Goal: Task Accomplishment & Management: Manage account settings

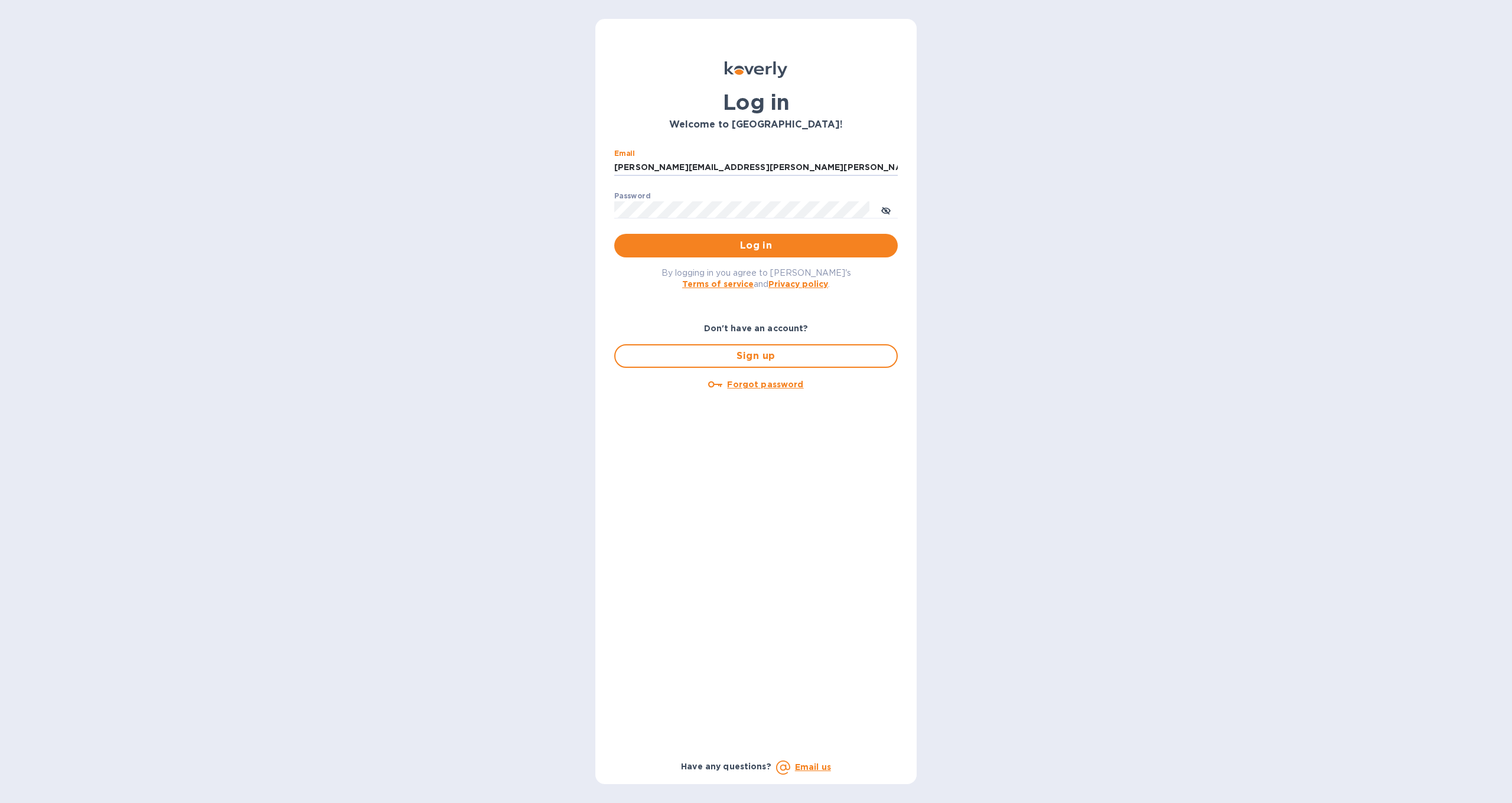
type input "olivier.zaugg@junghans.de"
click at [756, 245] on button "Log in" at bounding box center [756, 246] width 283 height 23
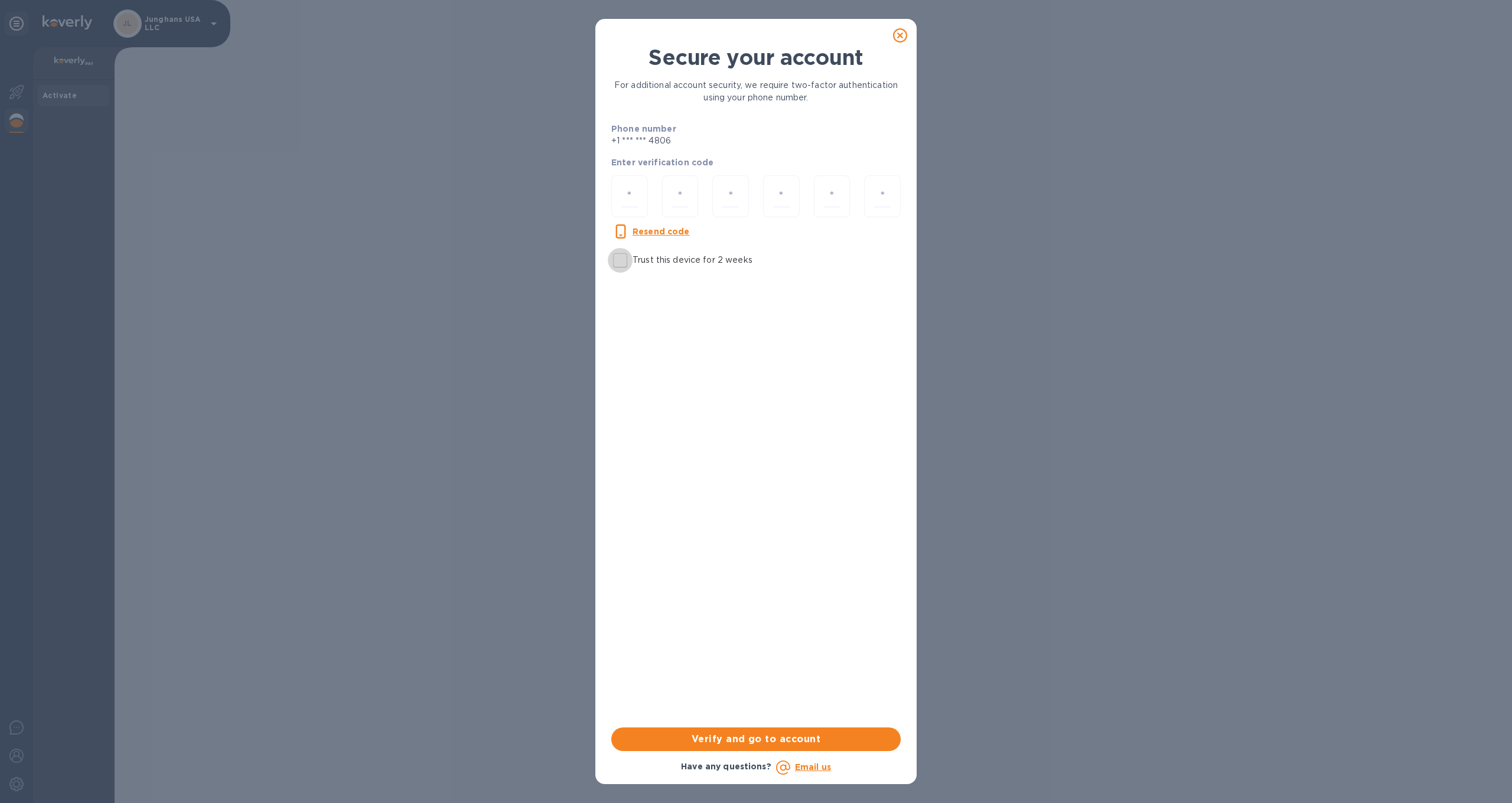
click at [619, 262] on input "Trust this device for 2 weeks" at bounding box center [620, 261] width 25 height 25
checkbox input "true"
click at [634, 203] on input "number" at bounding box center [629, 196] width 17 height 22
type input "4"
type input "9"
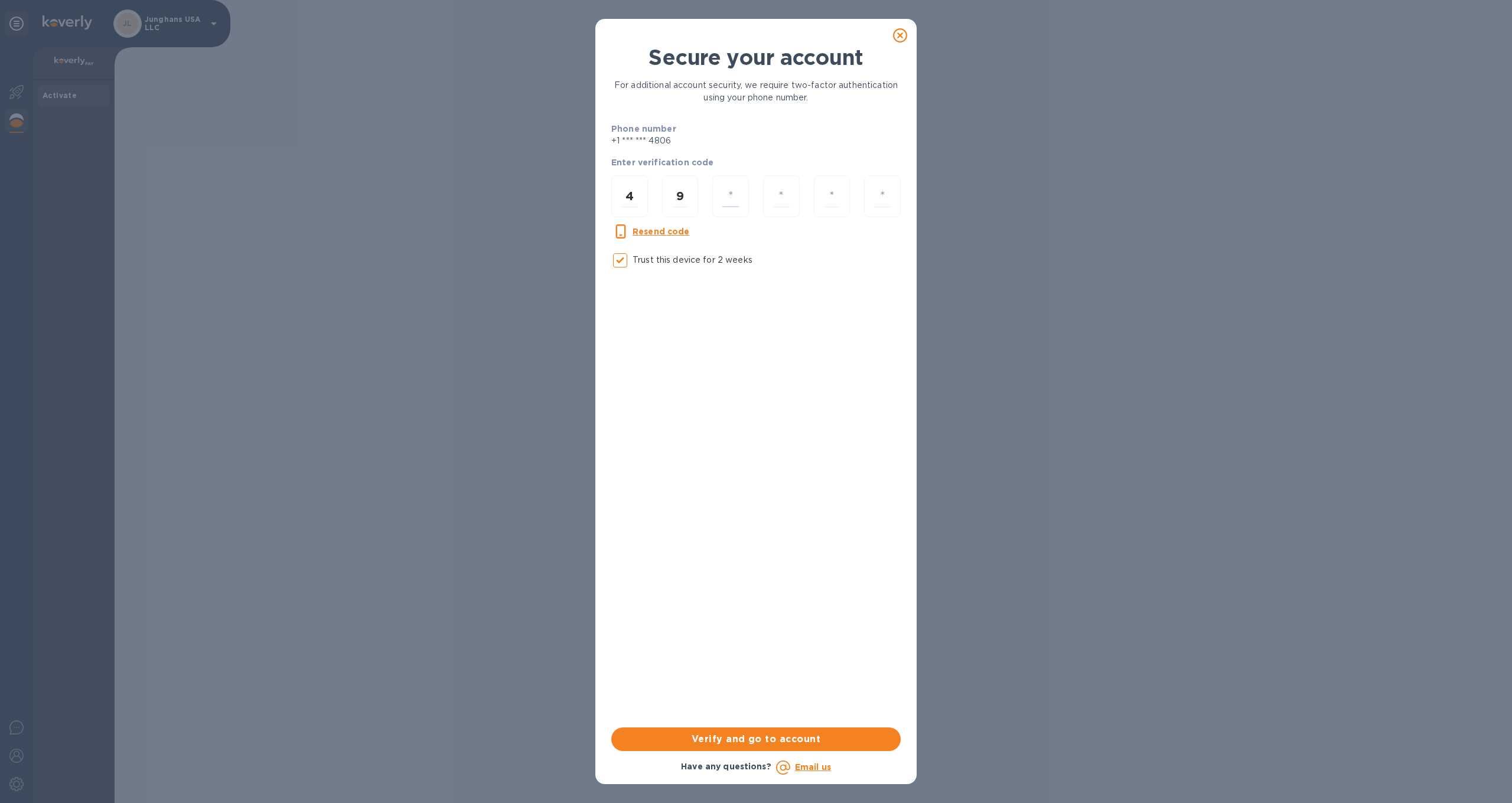
type input "2"
type input "1"
type input "6"
type input "3"
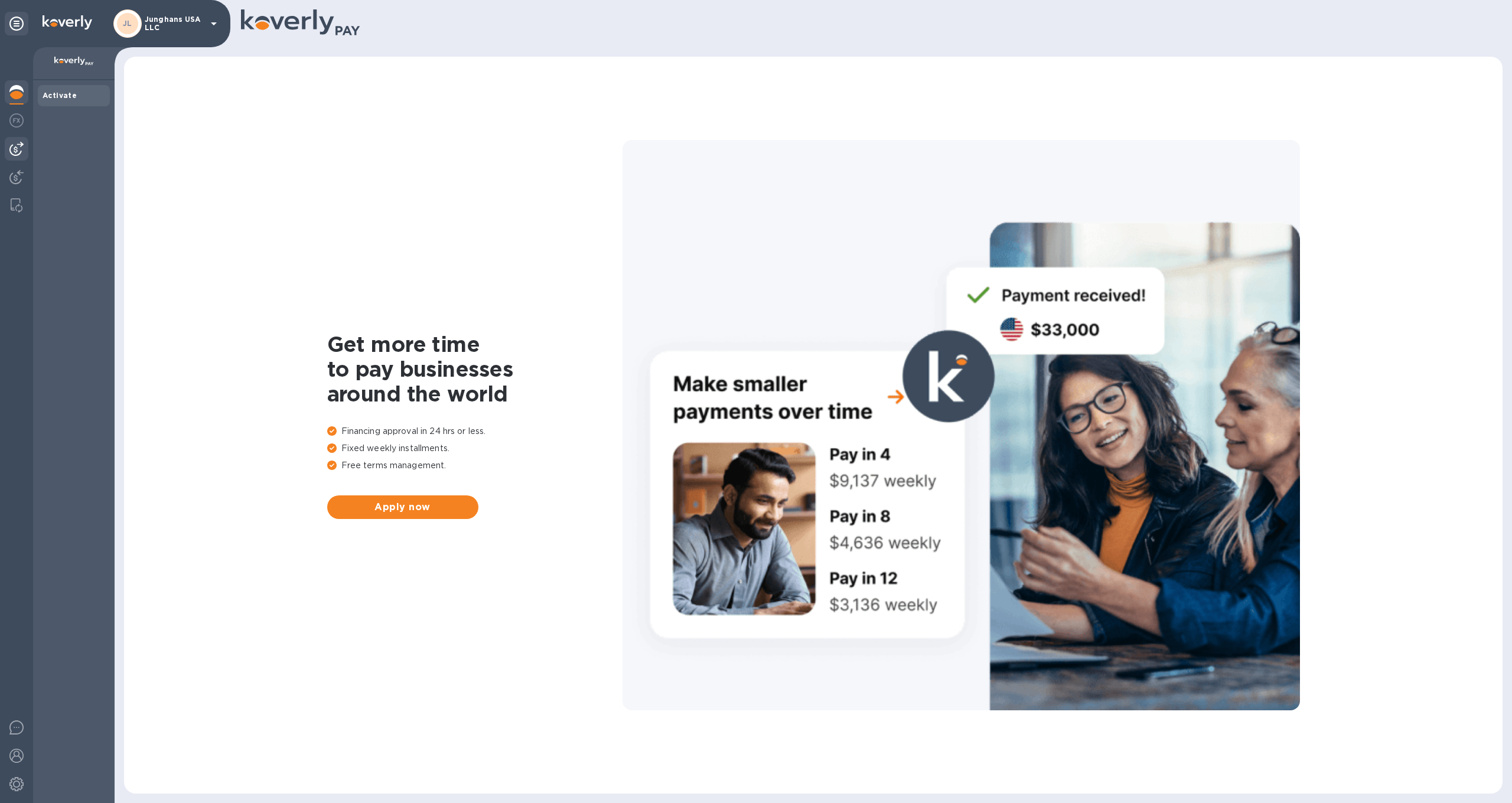
click at [18, 147] on img at bounding box center [16, 148] width 14 height 14
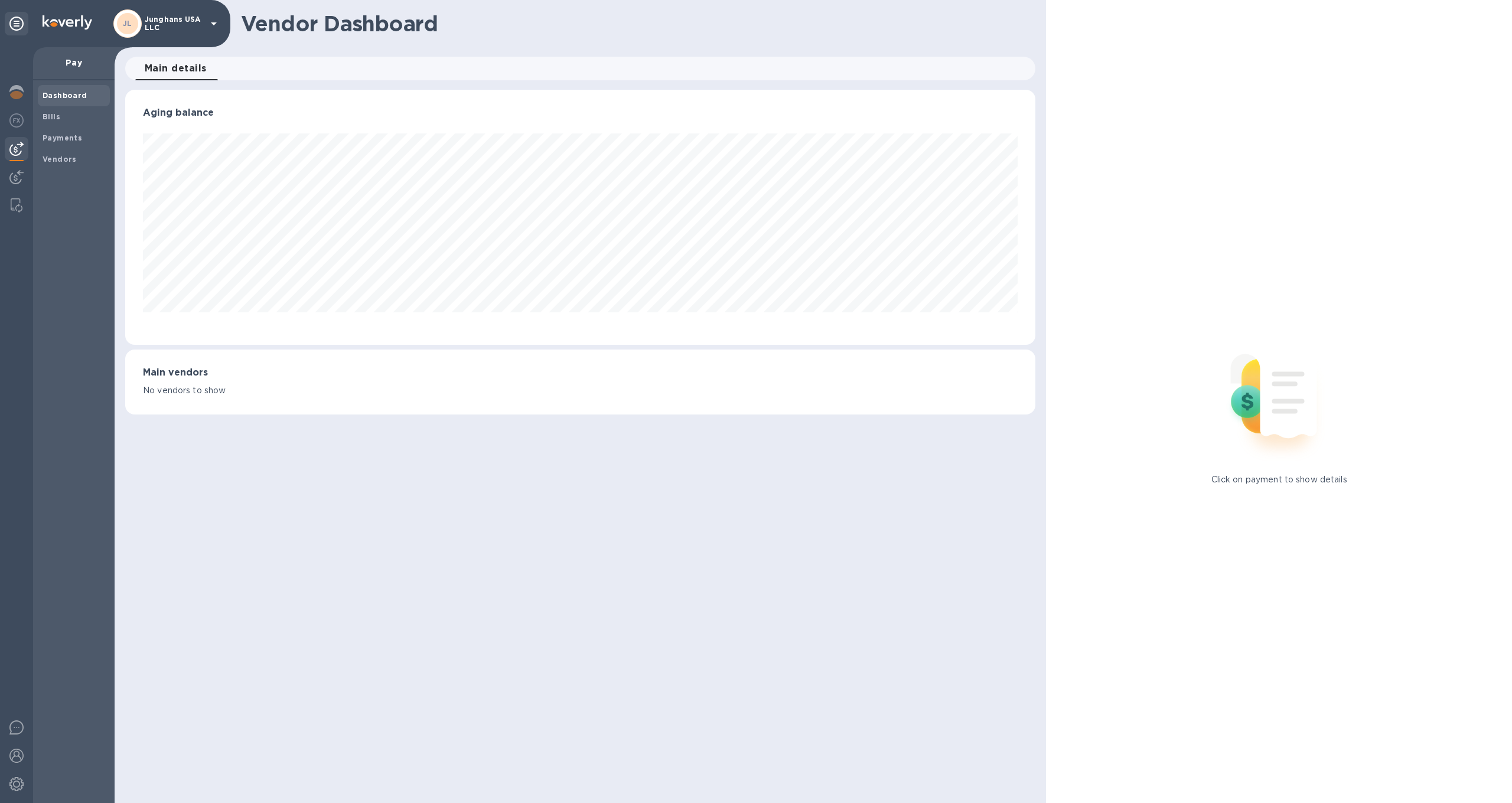
scroll to position [255, 911]
click at [13, 173] on img at bounding box center [16, 177] width 14 height 14
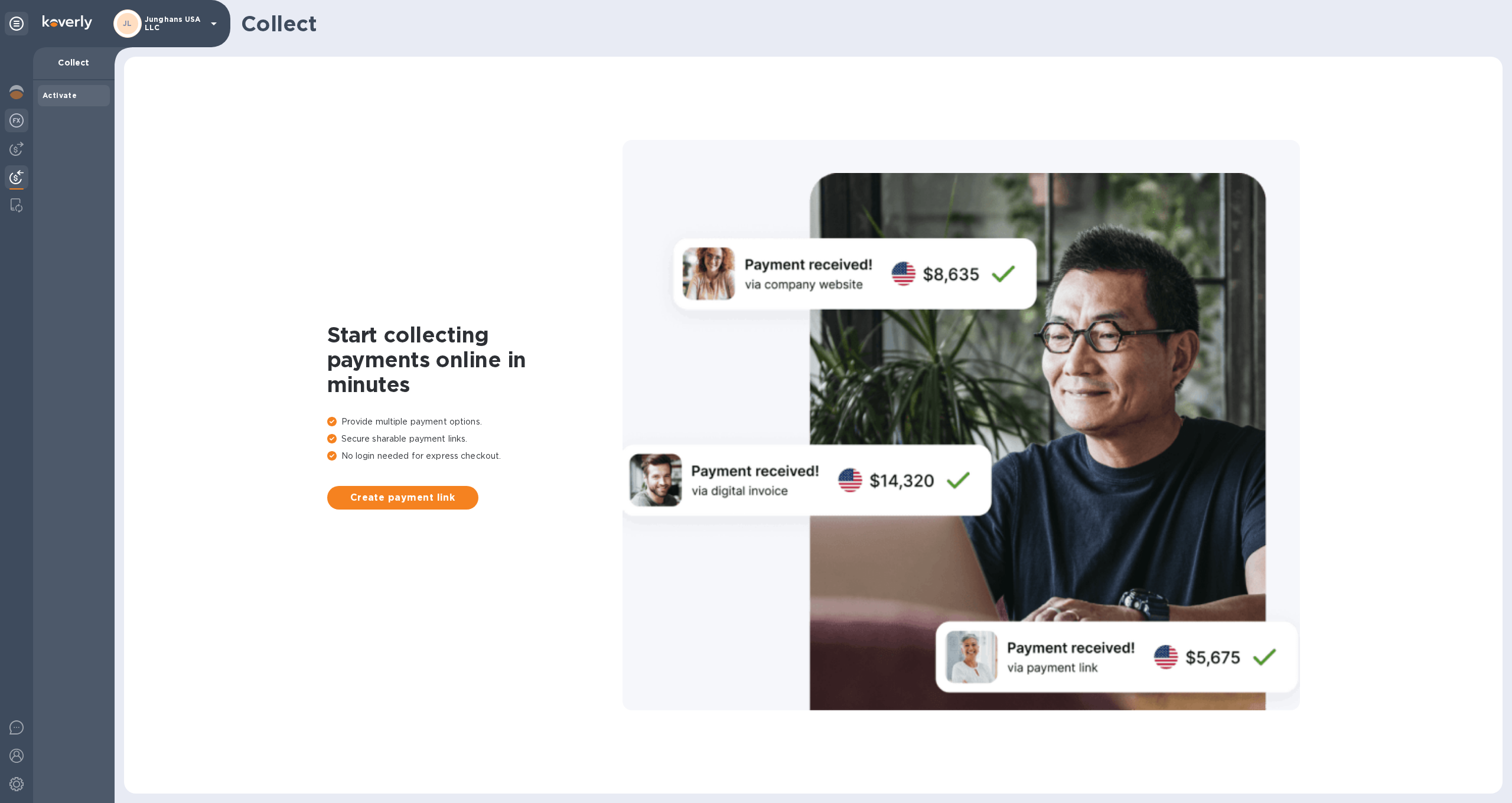
click at [14, 117] on img at bounding box center [16, 120] width 14 height 14
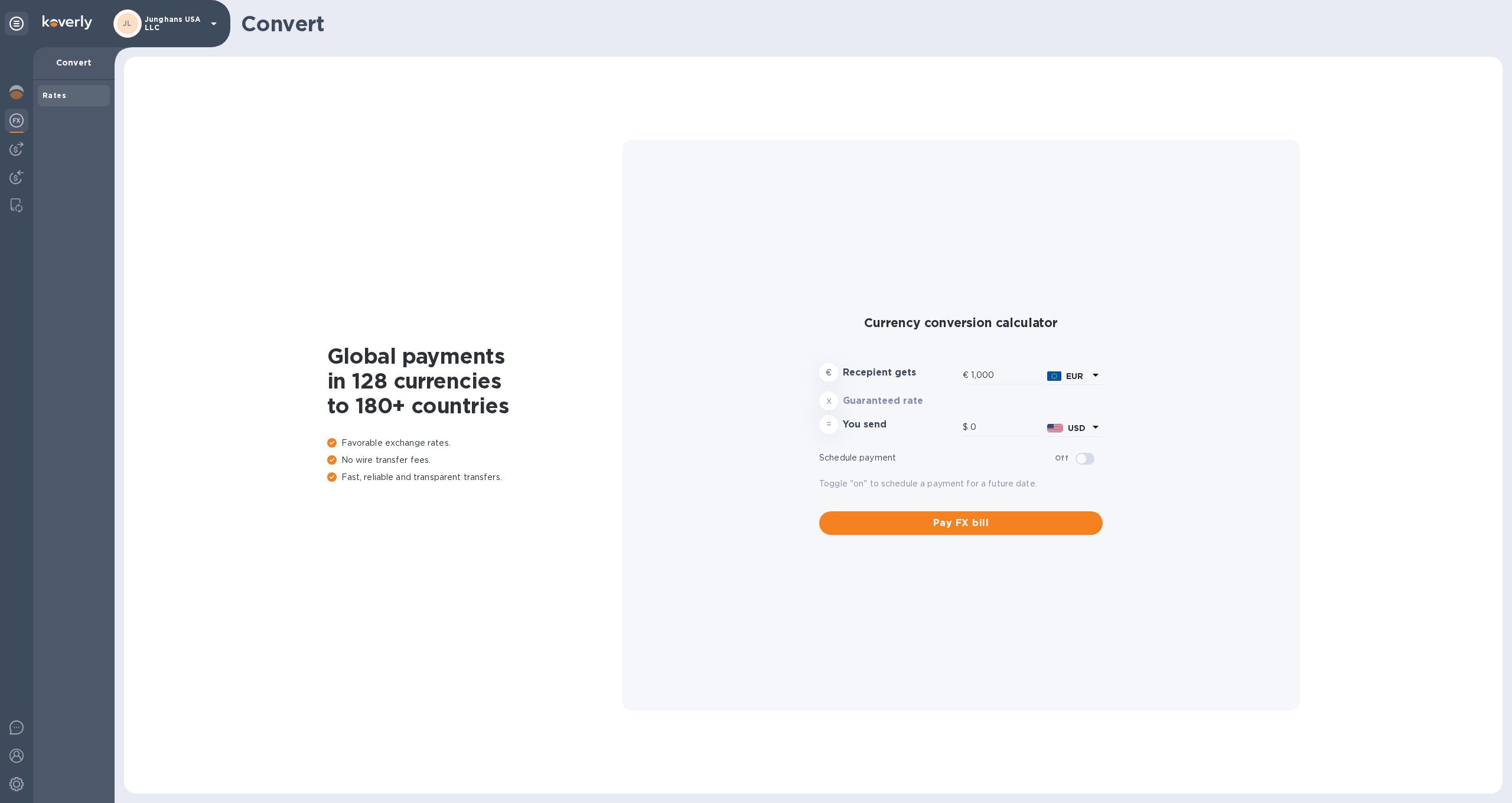
type input "1,171.24"
click at [23, 27] on icon at bounding box center [16, 23] width 14 height 14
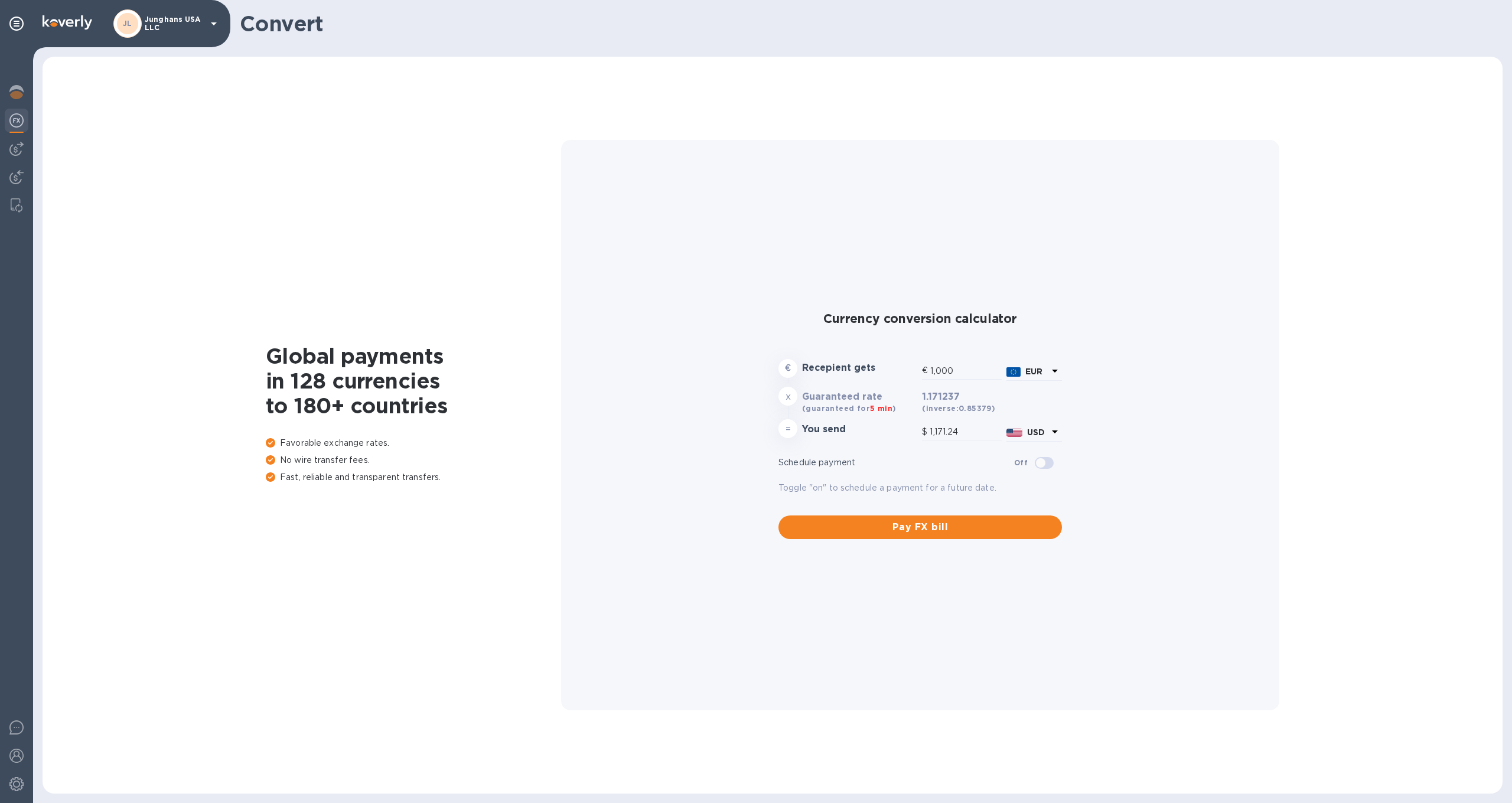
click at [213, 23] on icon at bounding box center [214, 24] width 6 height 3
click at [204, 124] on p "Junghans USA LLC" at bounding box center [233, 130] width 149 height 12
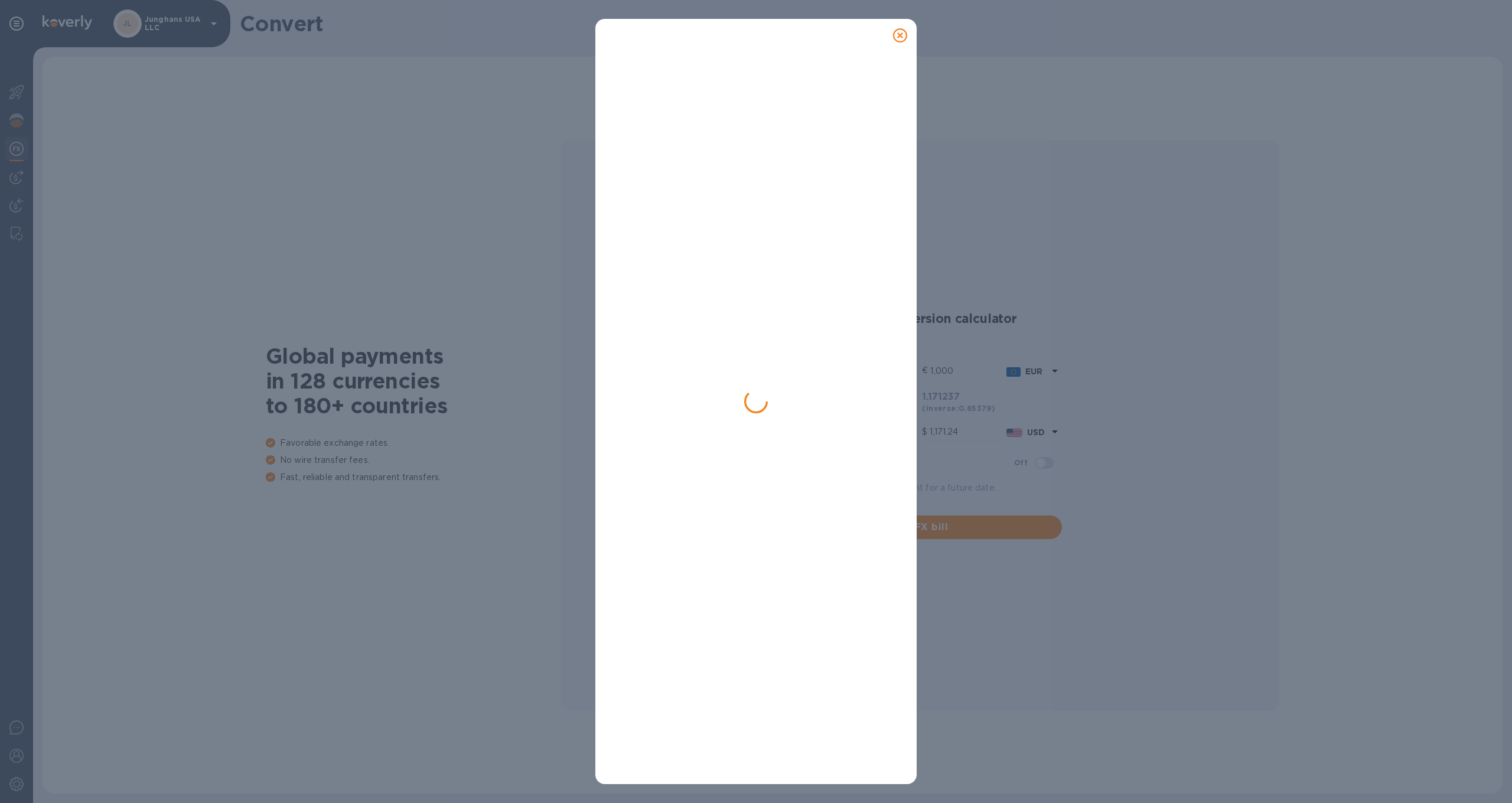
click at [204, 124] on div at bounding box center [756, 402] width 1512 height 803
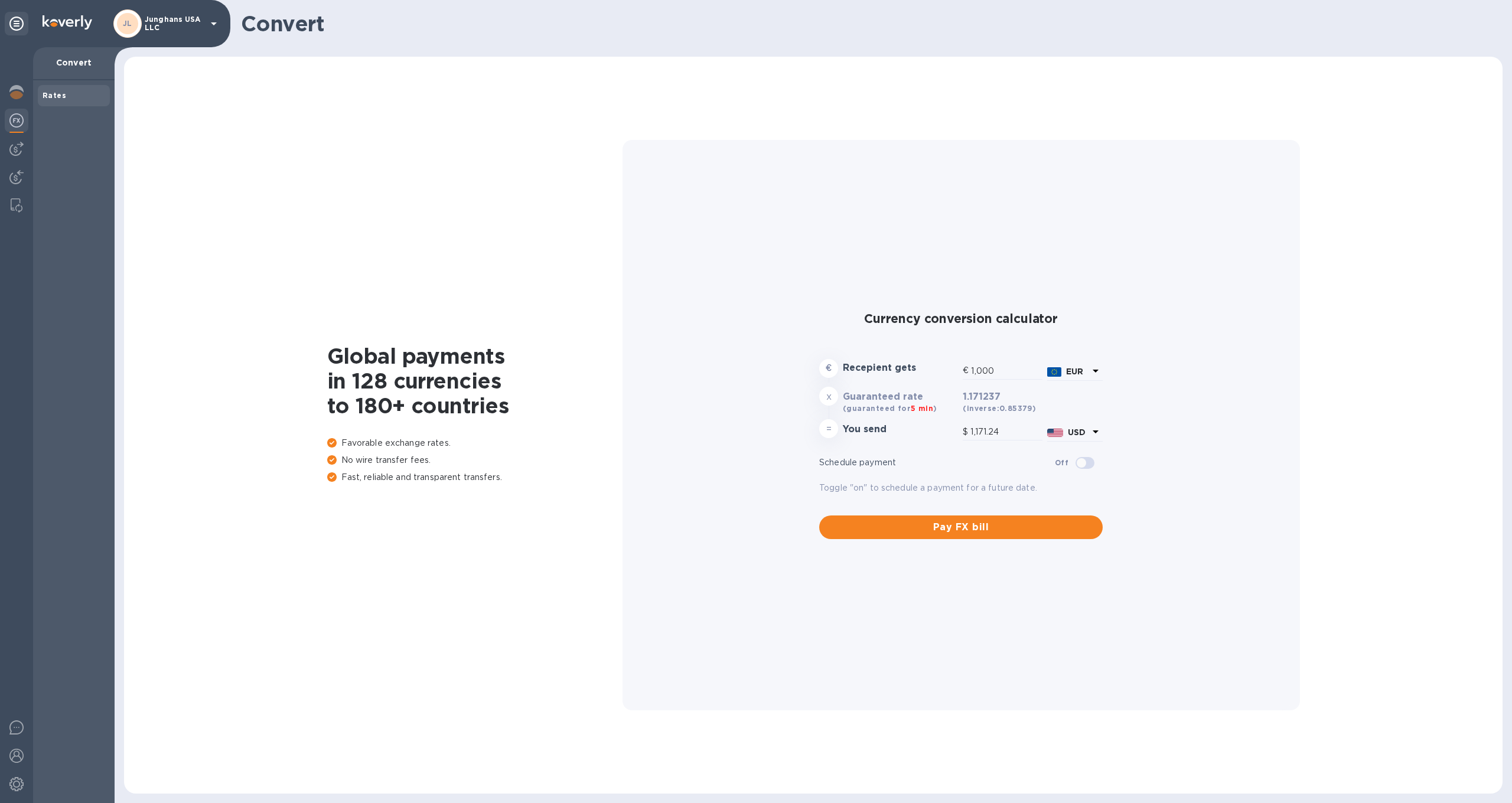
type input "1,171.24"
click at [19, 782] on img at bounding box center [16, 784] width 14 height 14
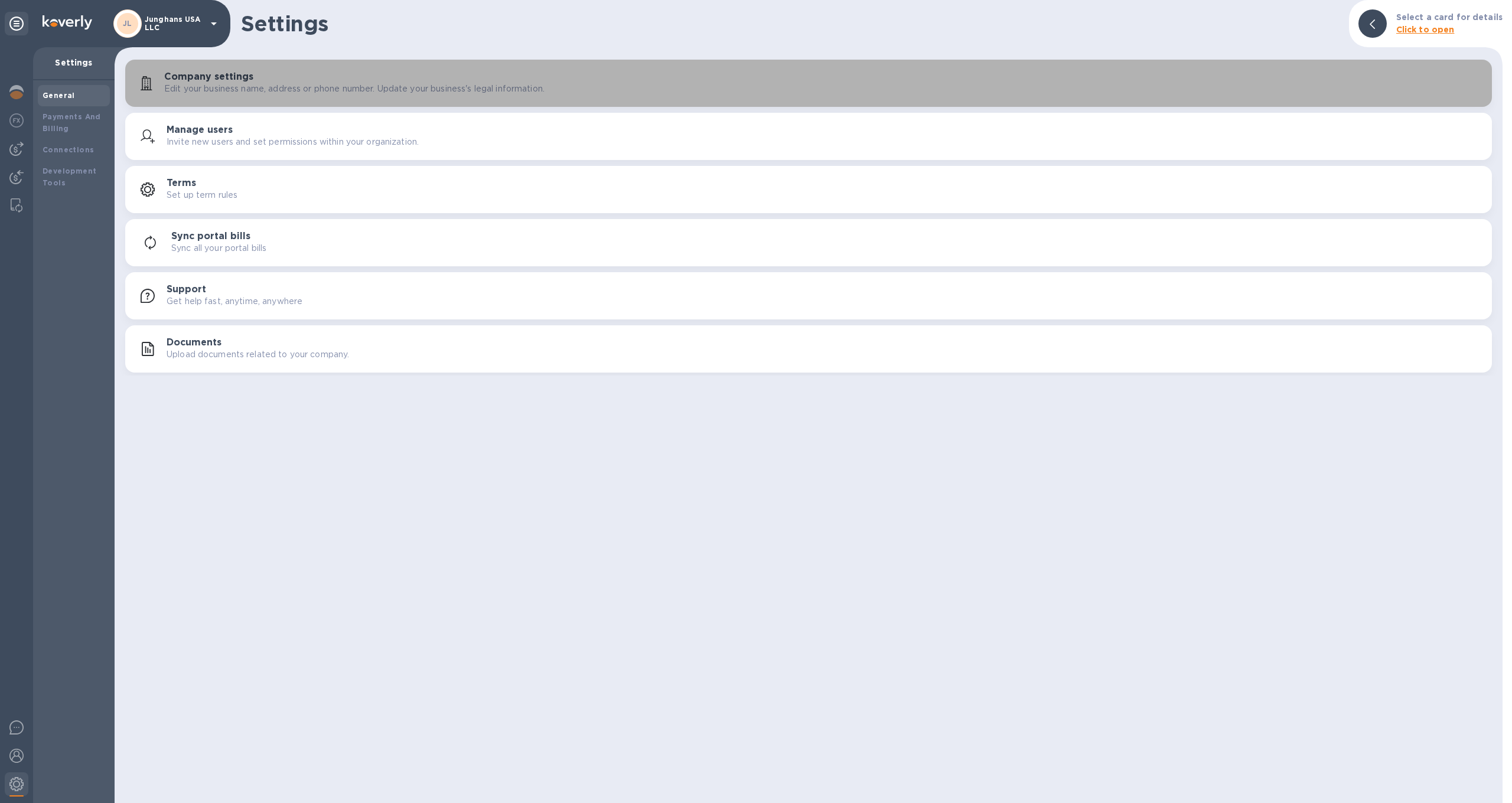
click at [321, 86] on p "Edit your business name, address or phone number. Update your business's legal …" at bounding box center [355, 89] width 381 height 13
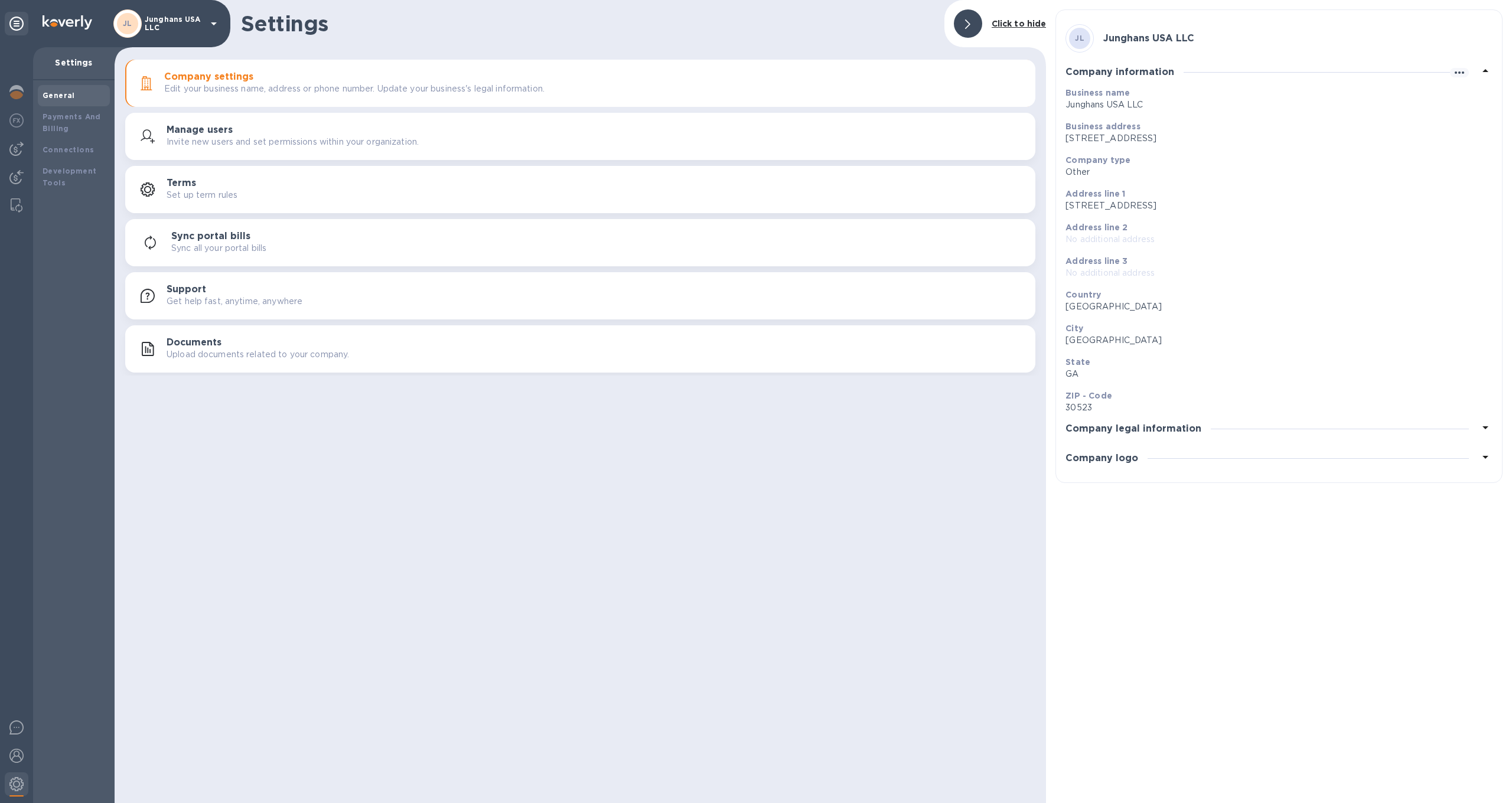
click at [1143, 97] on p "Business name" at bounding box center [1274, 93] width 417 height 12
drag, startPoint x: 1152, startPoint y: 99, endPoint x: 1163, endPoint y: 98, distance: 11.0
click at [1153, 98] on div "Business name Junghans USA LLC" at bounding box center [1274, 99] width 417 height 24
click at [1184, 108] on p "Junghans USA LLC" at bounding box center [1274, 105] width 417 height 13
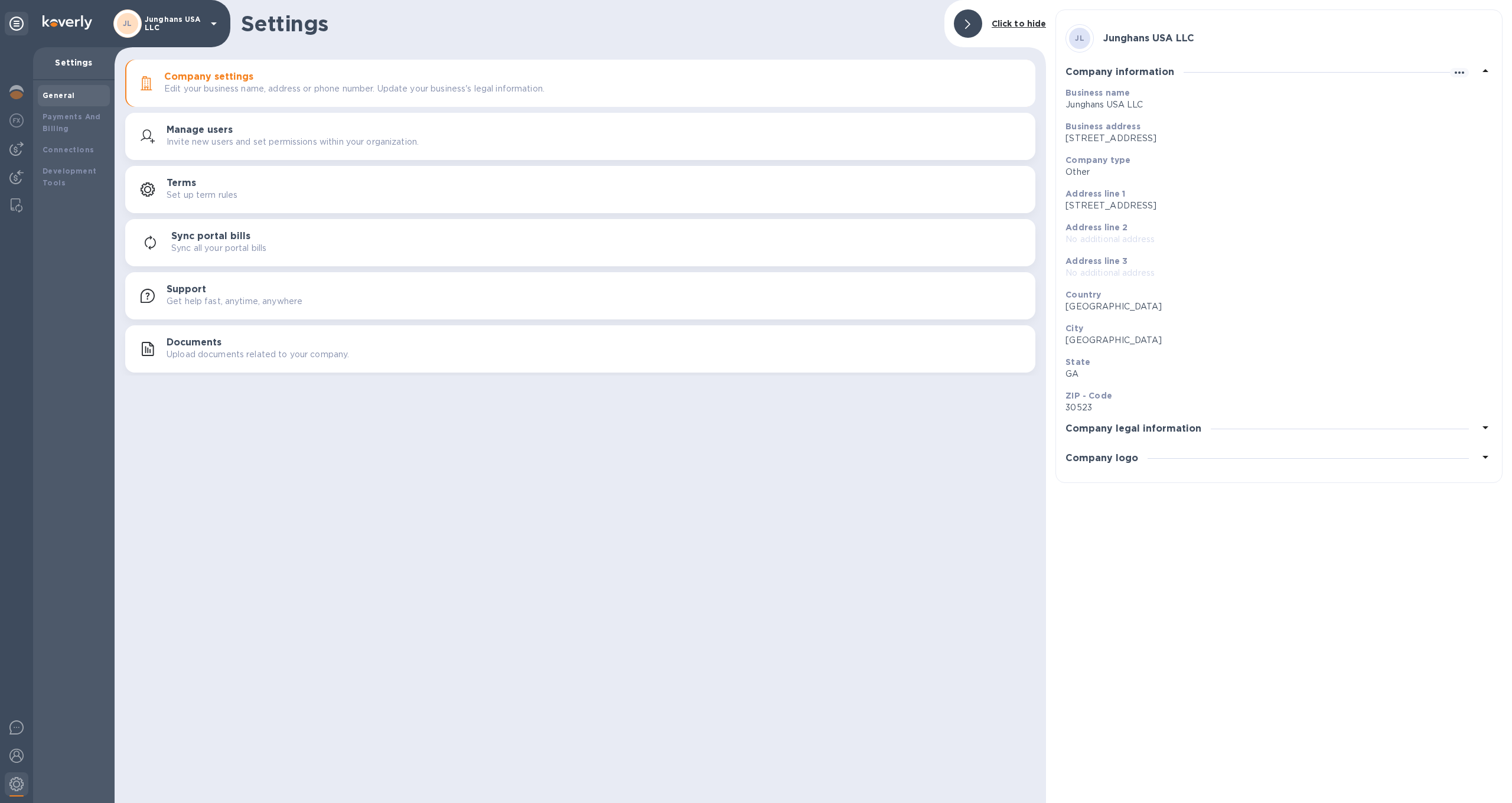
click at [1485, 71] on icon at bounding box center [1485, 70] width 6 height 3
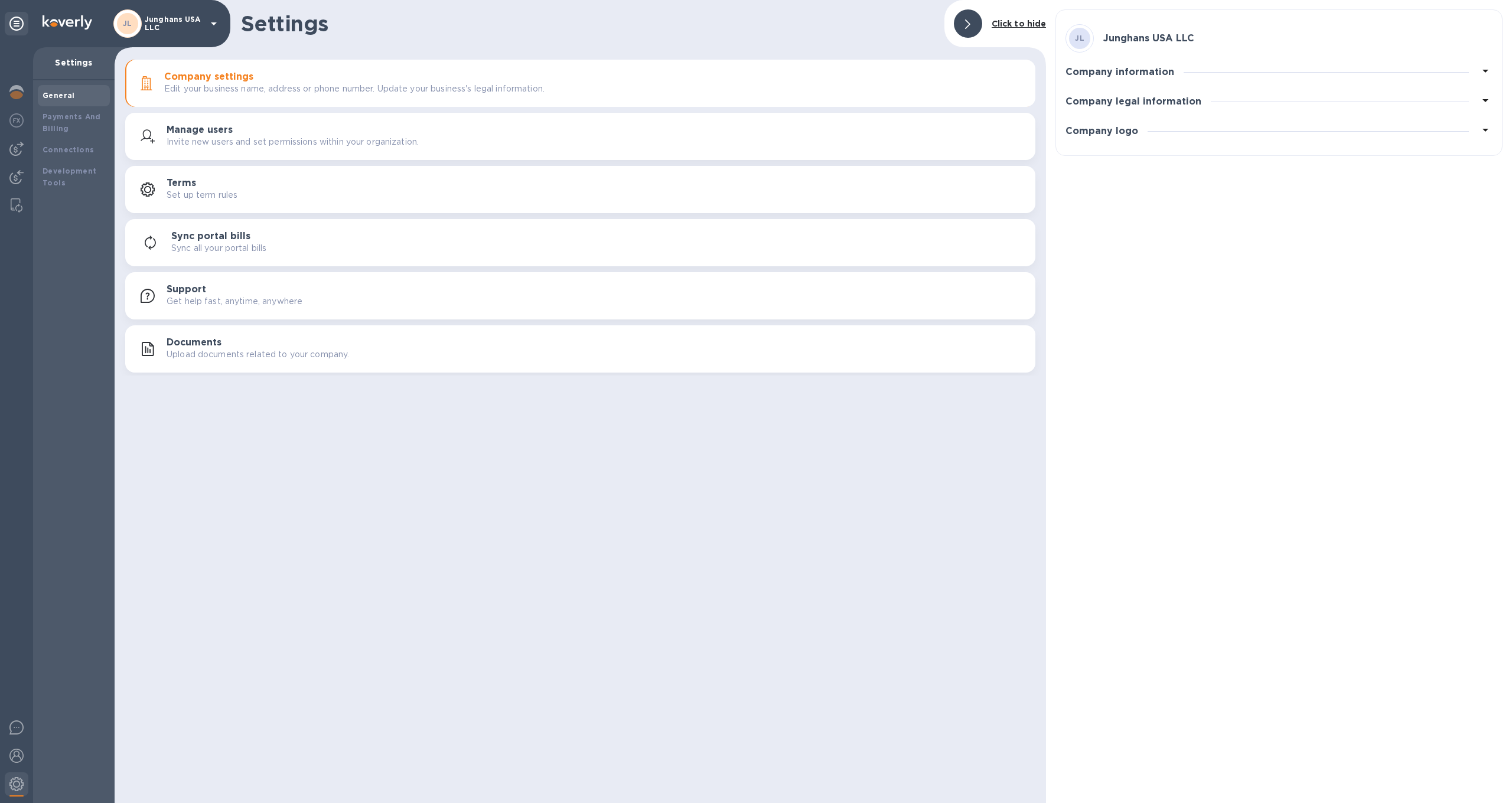
click at [1486, 71] on icon at bounding box center [1485, 71] width 6 height 3
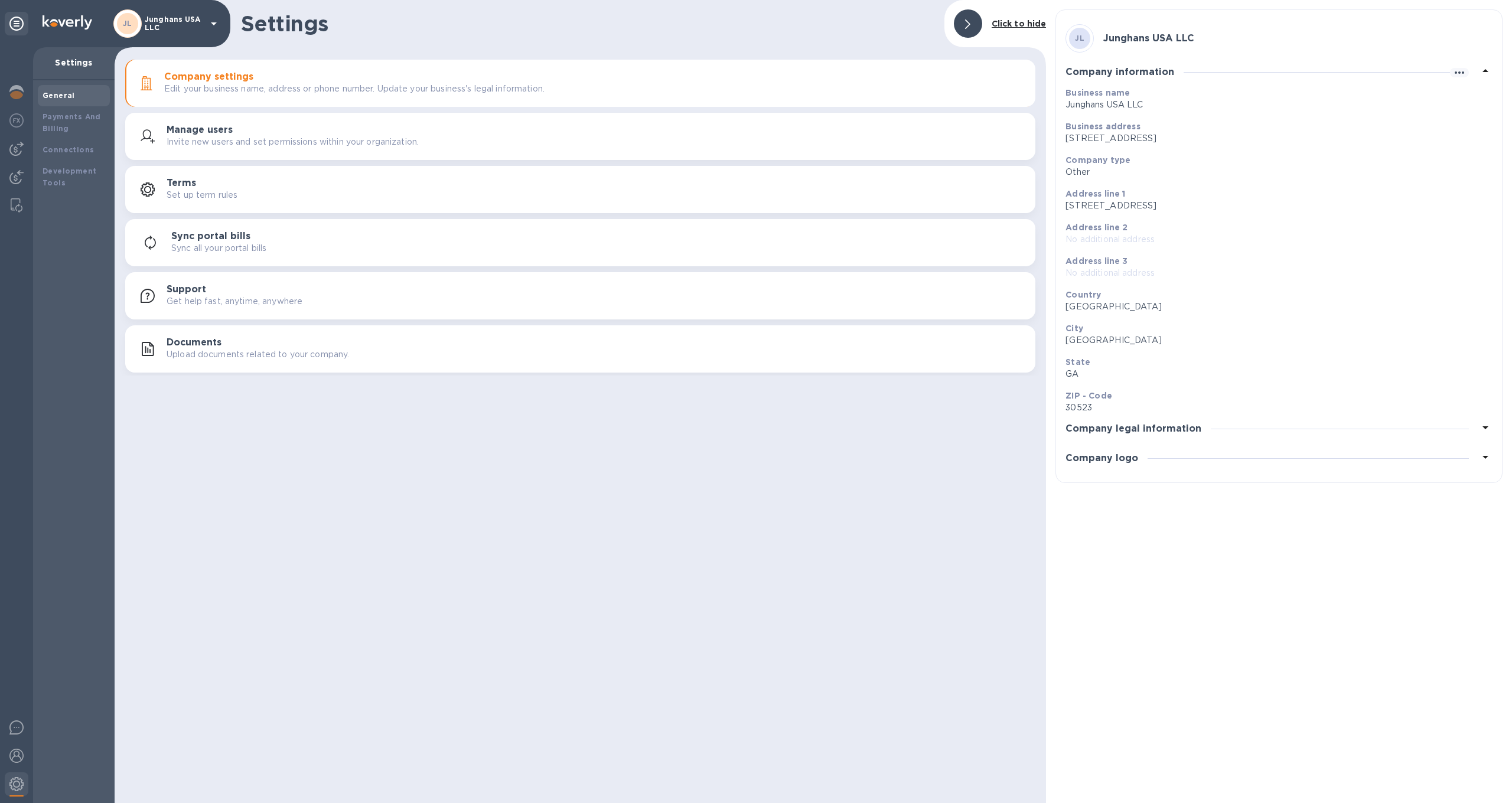
click at [1125, 101] on p "Junghans USA LLC" at bounding box center [1274, 105] width 417 height 13
click at [1146, 73] on h3 "Company information" at bounding box center [1120, 72] width 109 height 11
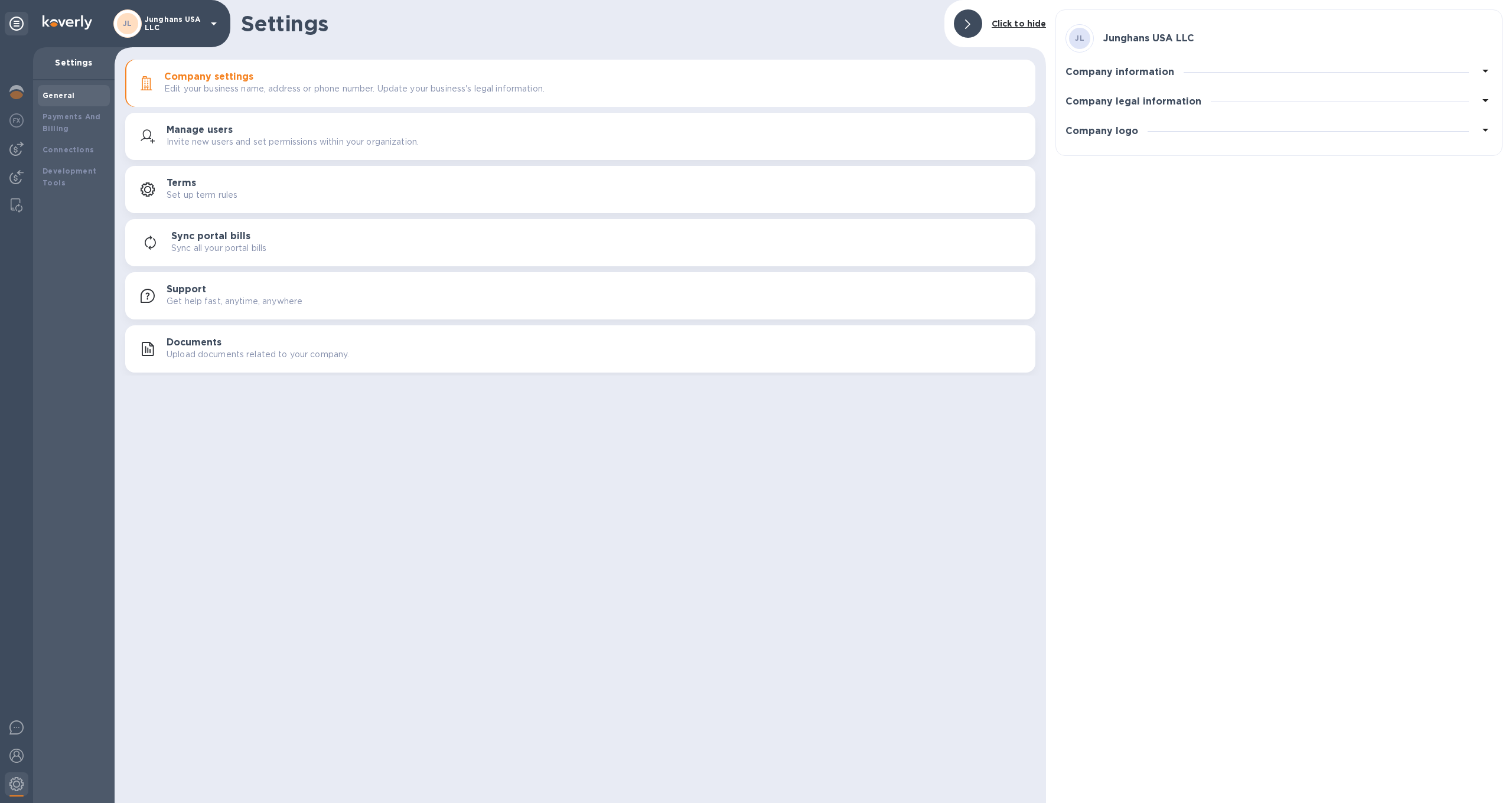
click at [1146, 73] on h3 "Company information" at bounding box center [1120, 72] width 109 height 11
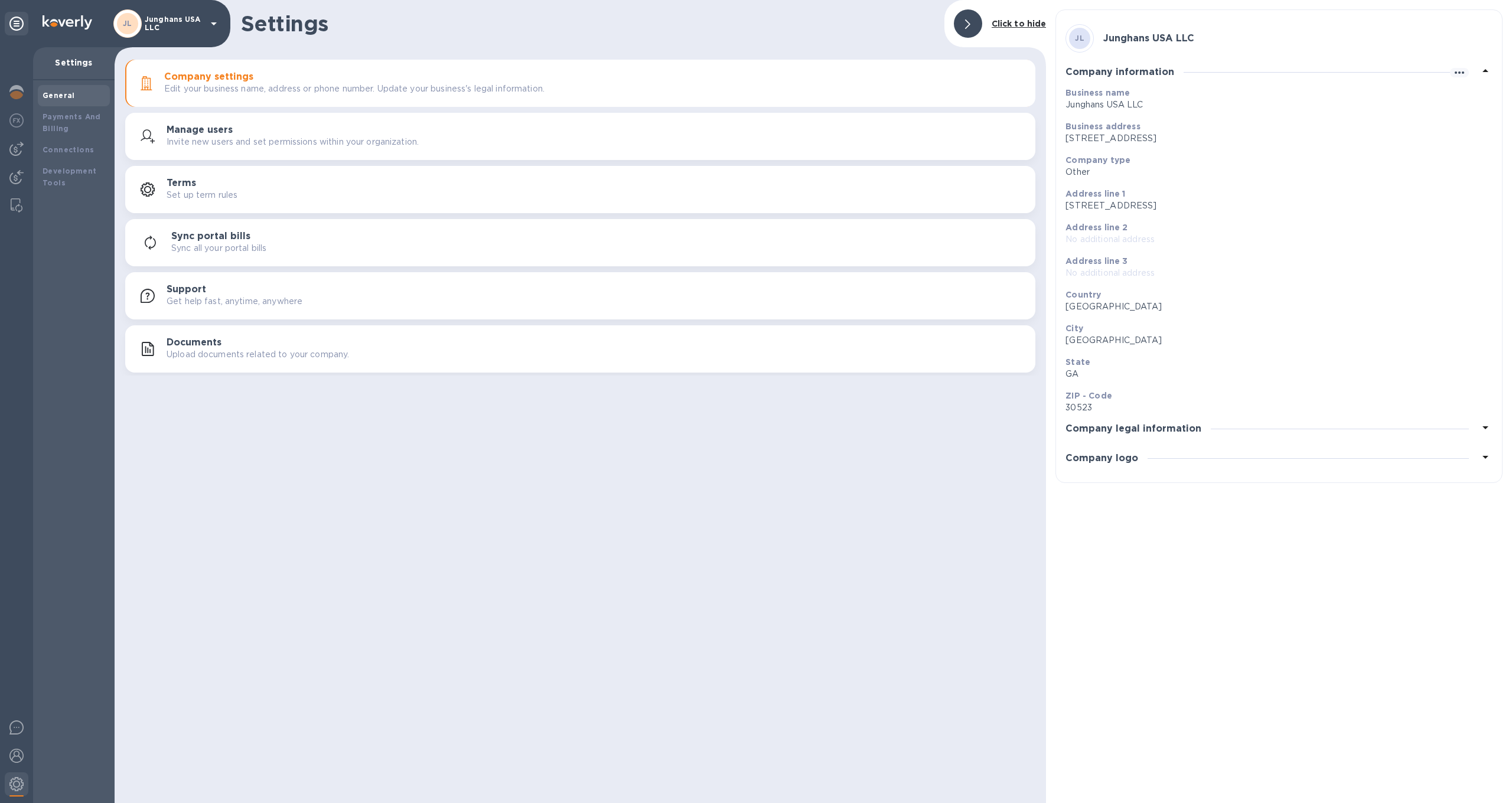
click at [1146, 73] on h3 "Company information" at bounding box center [1120, 72] width 109 height 11
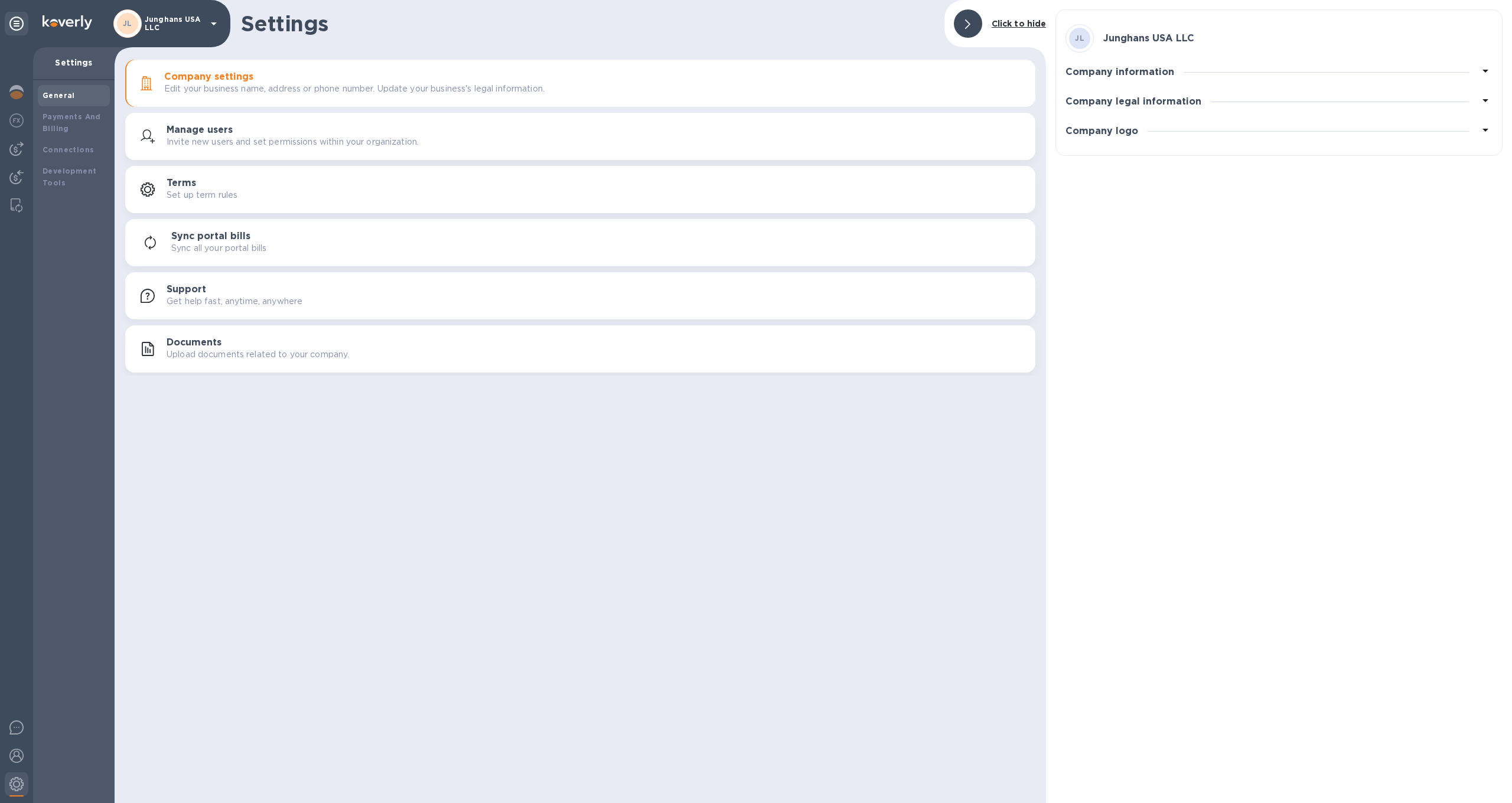
click at [1150, 99] on h3 "Company legal information" at bounding box center [1133, 101] width 136 height 11
click at [1121, 137] on p "No legal name" at bounding box center [1274, 134] width 417 height 13
click at [1087, 134] on p "No legal name" at bounding box center [1274, 134] width 417 height 13
click at [1461, 102] on icon "button" at bounding box center [1459, 101] width 14 height 14
click at [1461, 102] on div at bounding box center [756, 402] width 1512 height 803
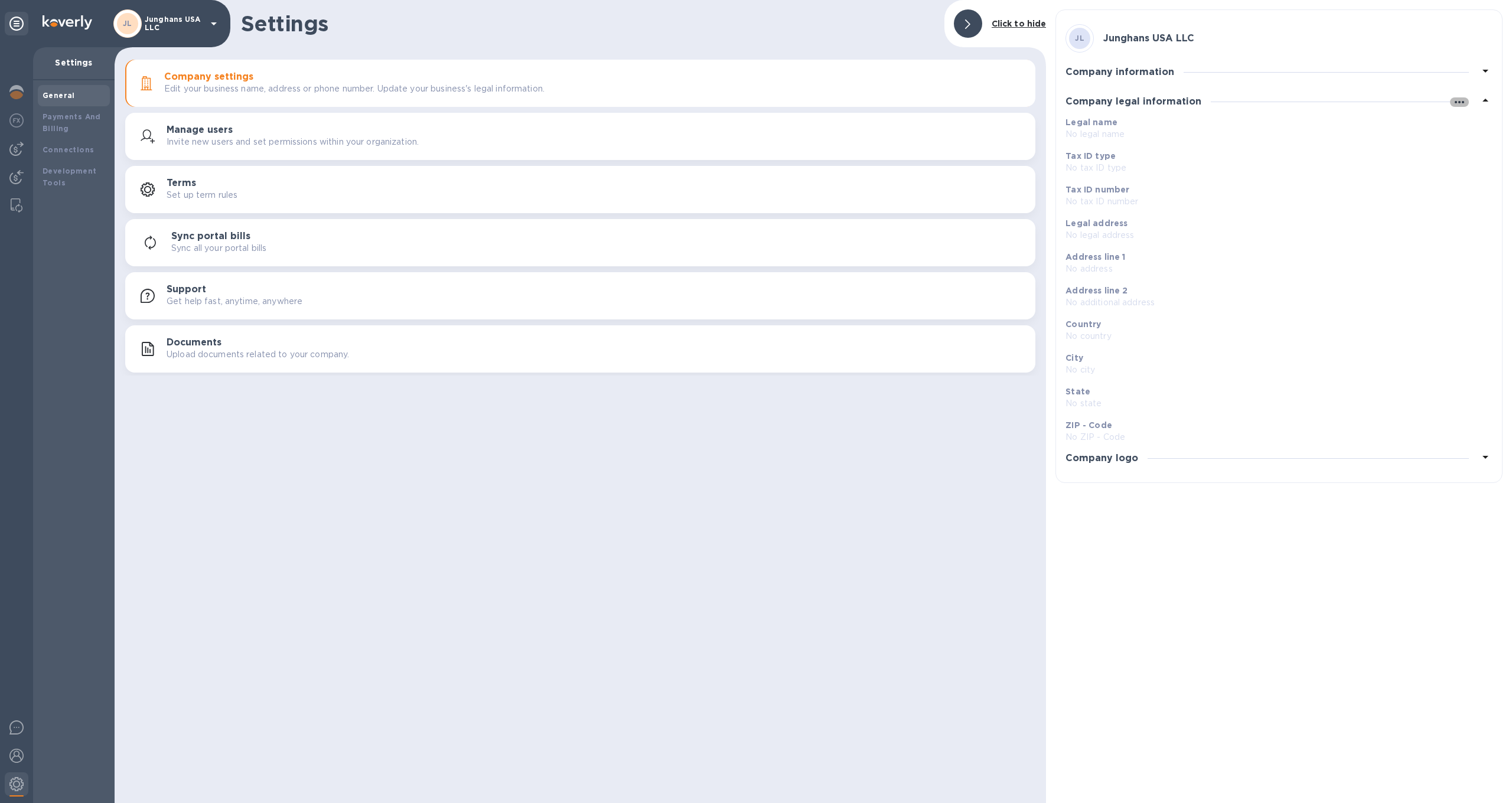
click at [1461, 102] on icon "button" at bounding box center [1459, 101] width 14 height 14
click at [1468, 127] on p "Edit" at bounding box center [1473, 127] width 18 height 12
type input "JUNGHANS USA INC"
click at [1126, 183] on body "[PERSON_NAME] [GEOGRAPHIC_DATA] LLC Settings General Payments And Billing Conne…" at bounding box center [756, 402] width 1512 height 803
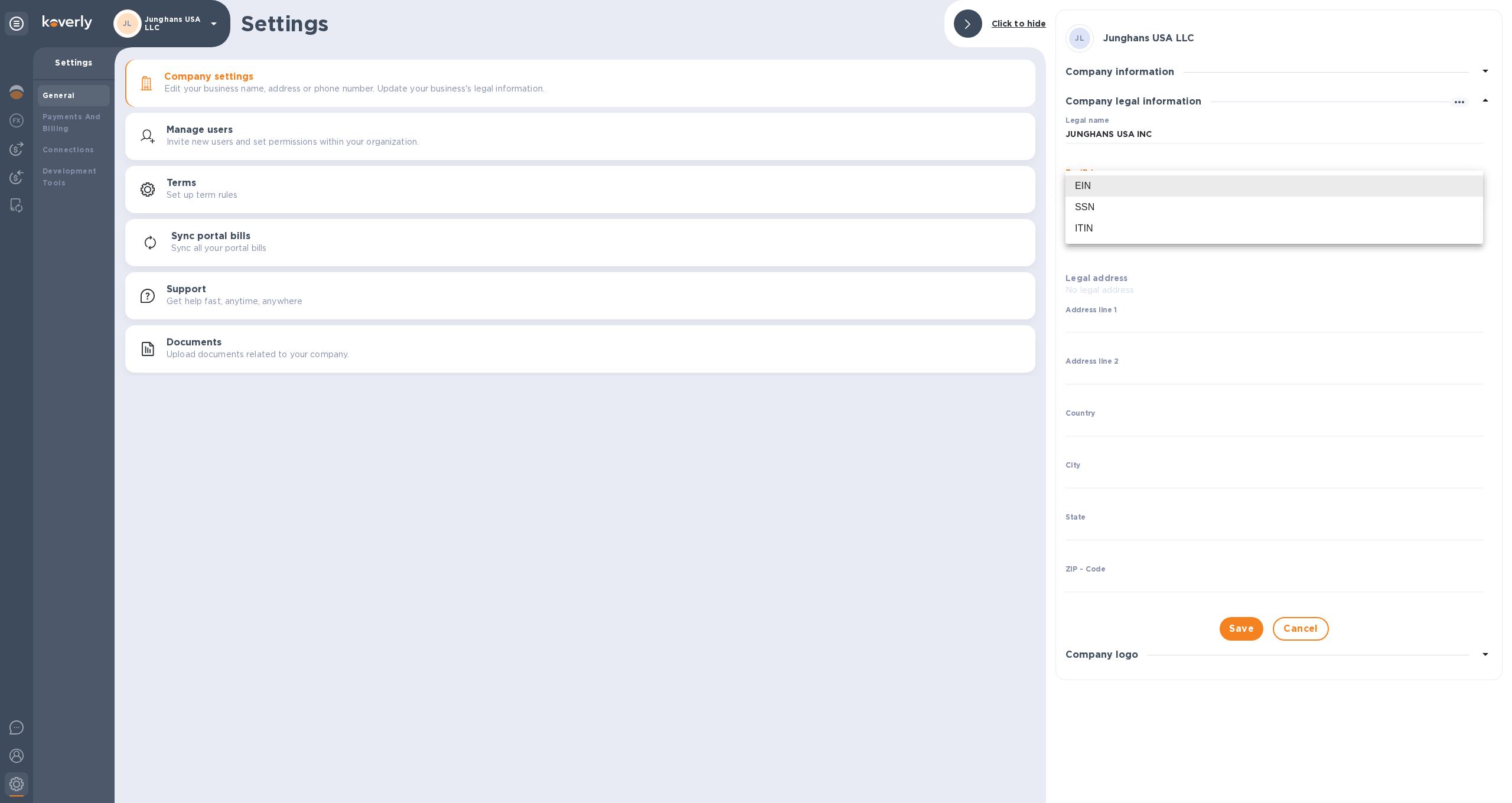
click at [1126, 183] on li "EIN" at bounding box center [1274, 185] width 417 height 21
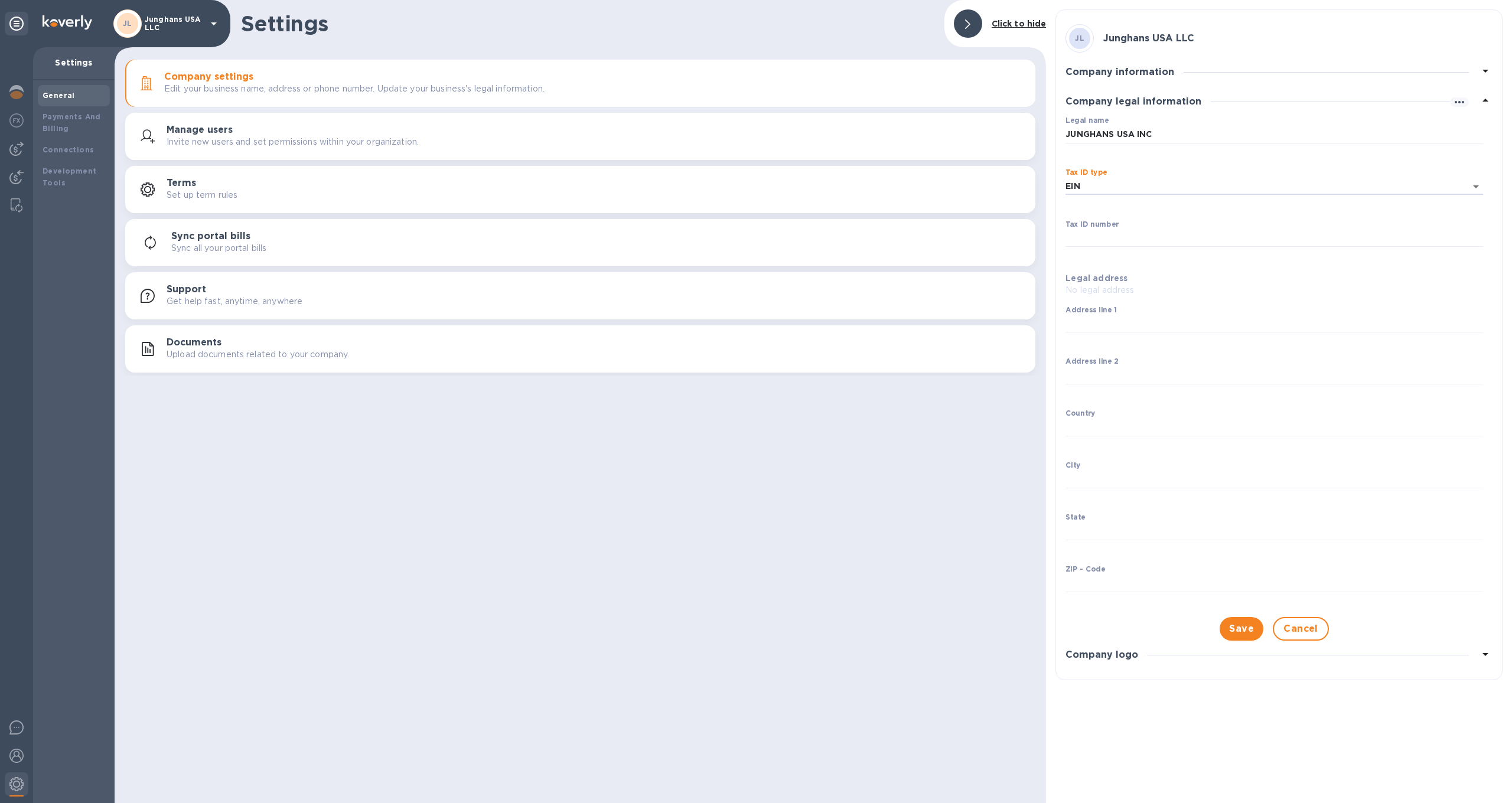
click at [1111, 220] on div "Tax ID number ​" at bounding box center [1274, 241] width 417 height 43
click at [1105, 227] on label "Tax ID number" at bounding box center [1092, 225] width 54 height 7
click at [1105, 230] on input "Tax ID number" at bounding box center [1274, 238] width 417 height 18
type input "992715565"
type input "[STREET_ADDRESS]"
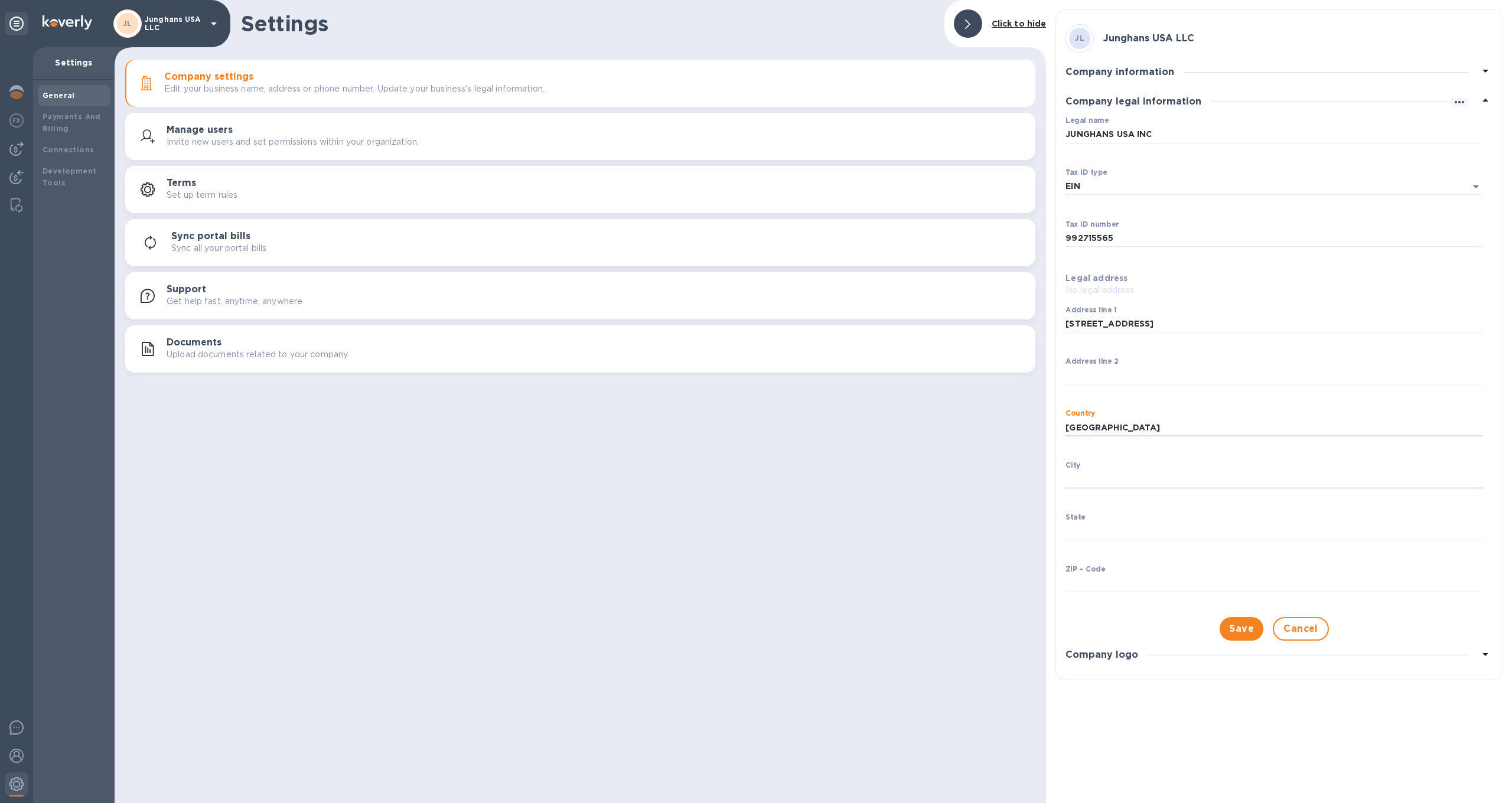
type input "[GEOGRAPHIC_DATA]"
click at [1211, 531] on input "State" at bounding box center [1274, 531] width 417 height 18
type input "GA"
type input "30523"
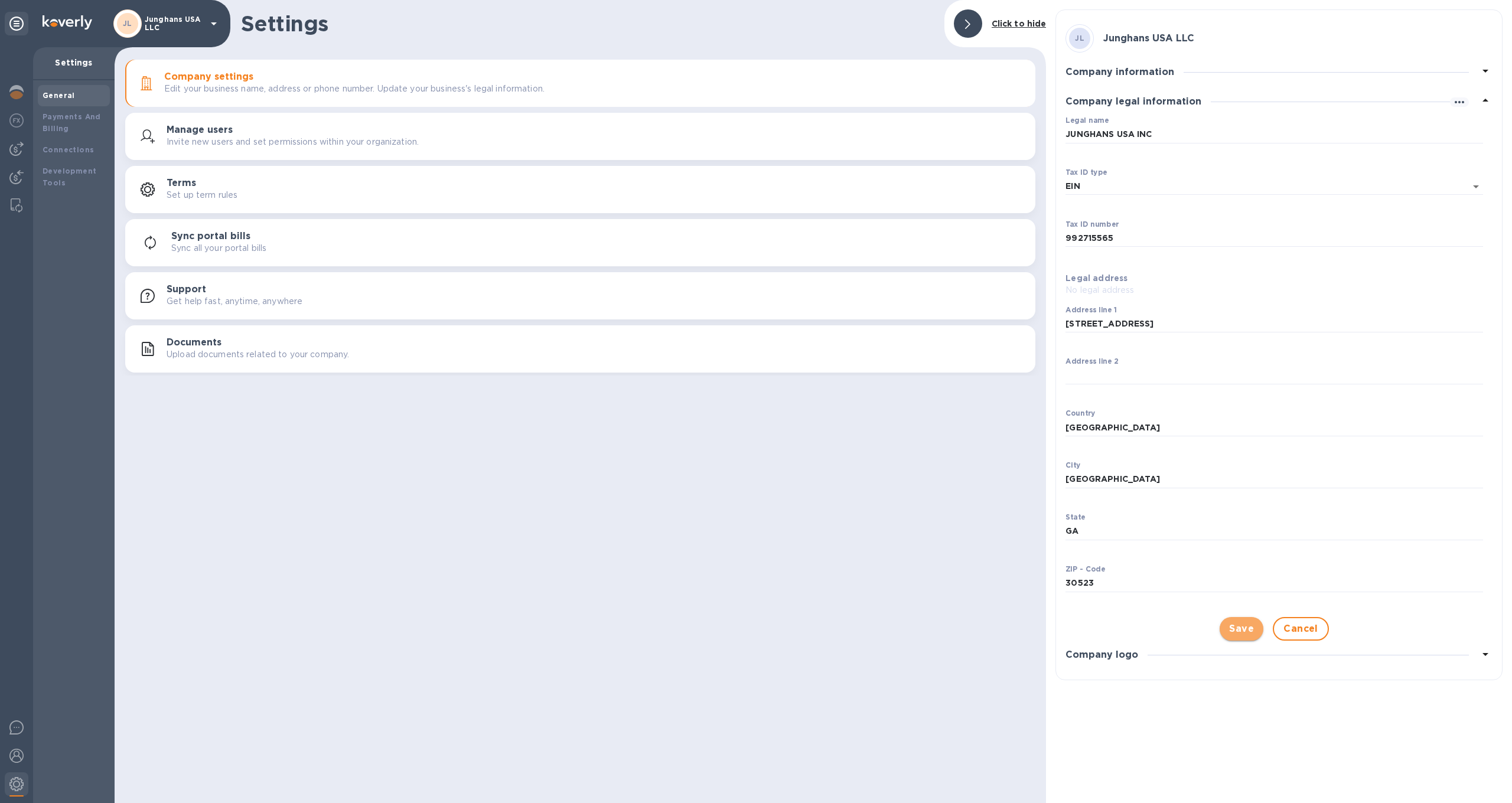
click at [1230, 626] on span "Save" at bounding box center [1242, 629] width 25 height 14
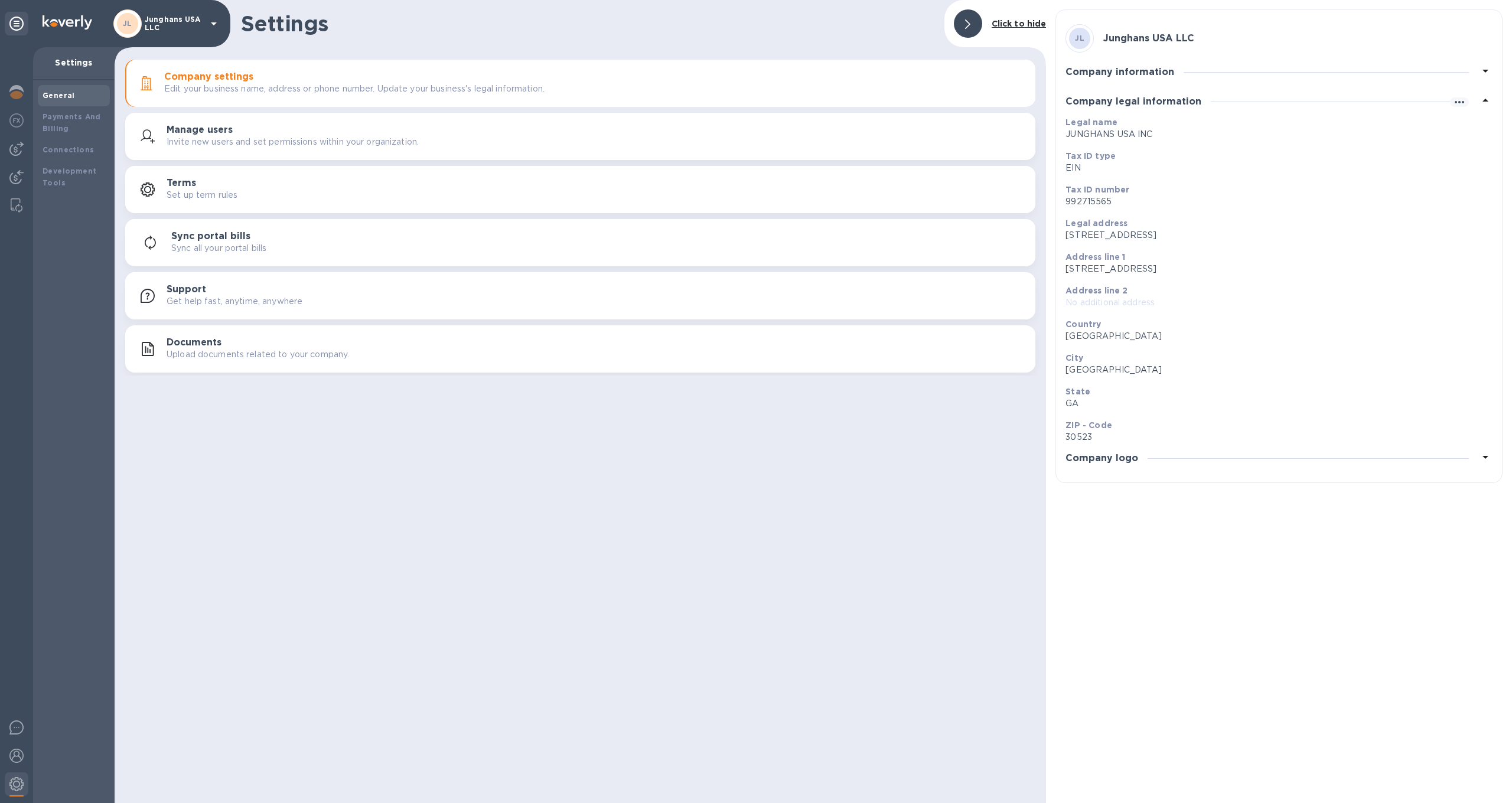
click at [1473, 457] on div at bounding box center [1481, 458] width 23 height 17
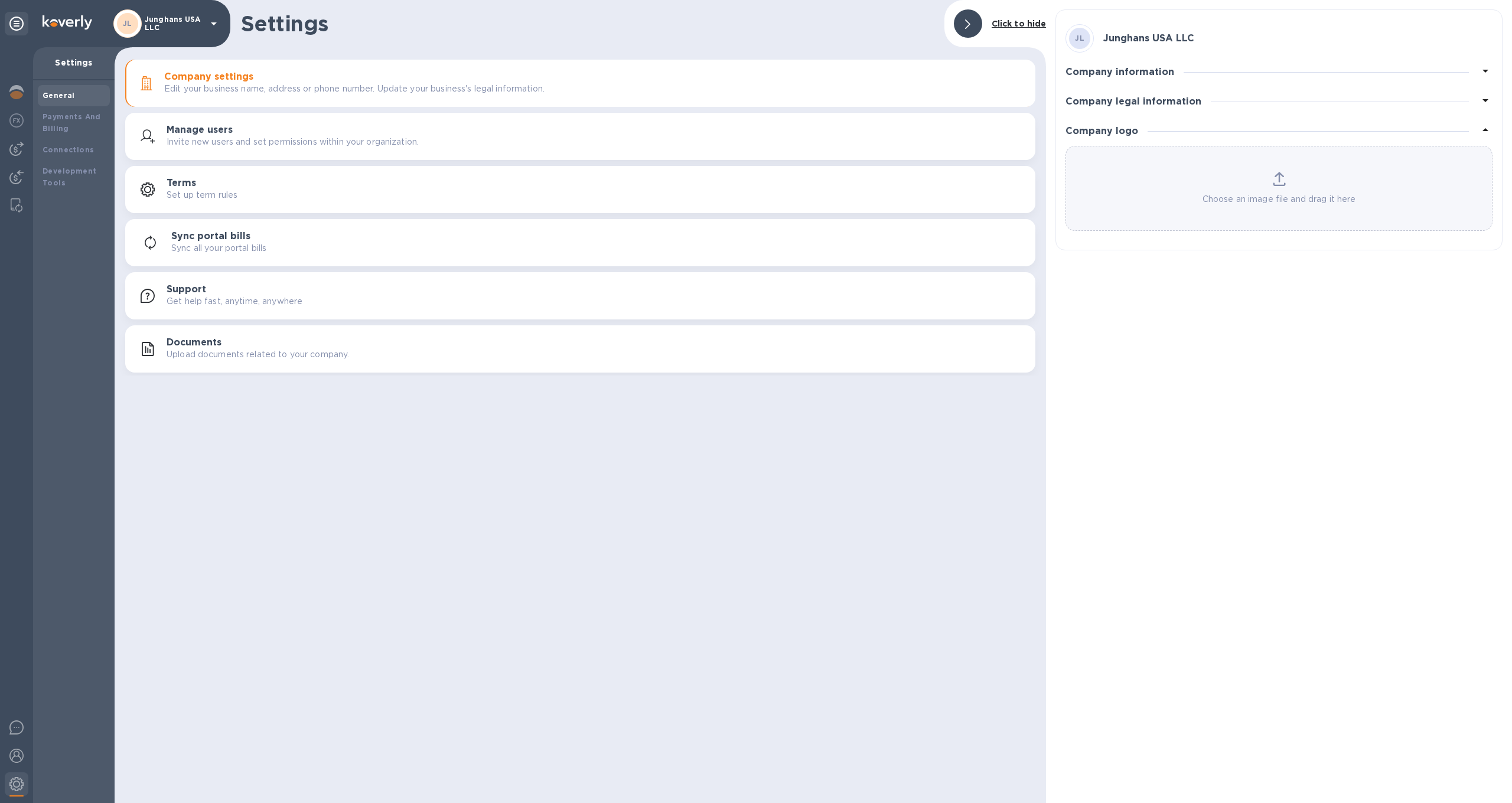
click at [1279, 184] on icon at bounding box center [1280, 179] width 13 height 14
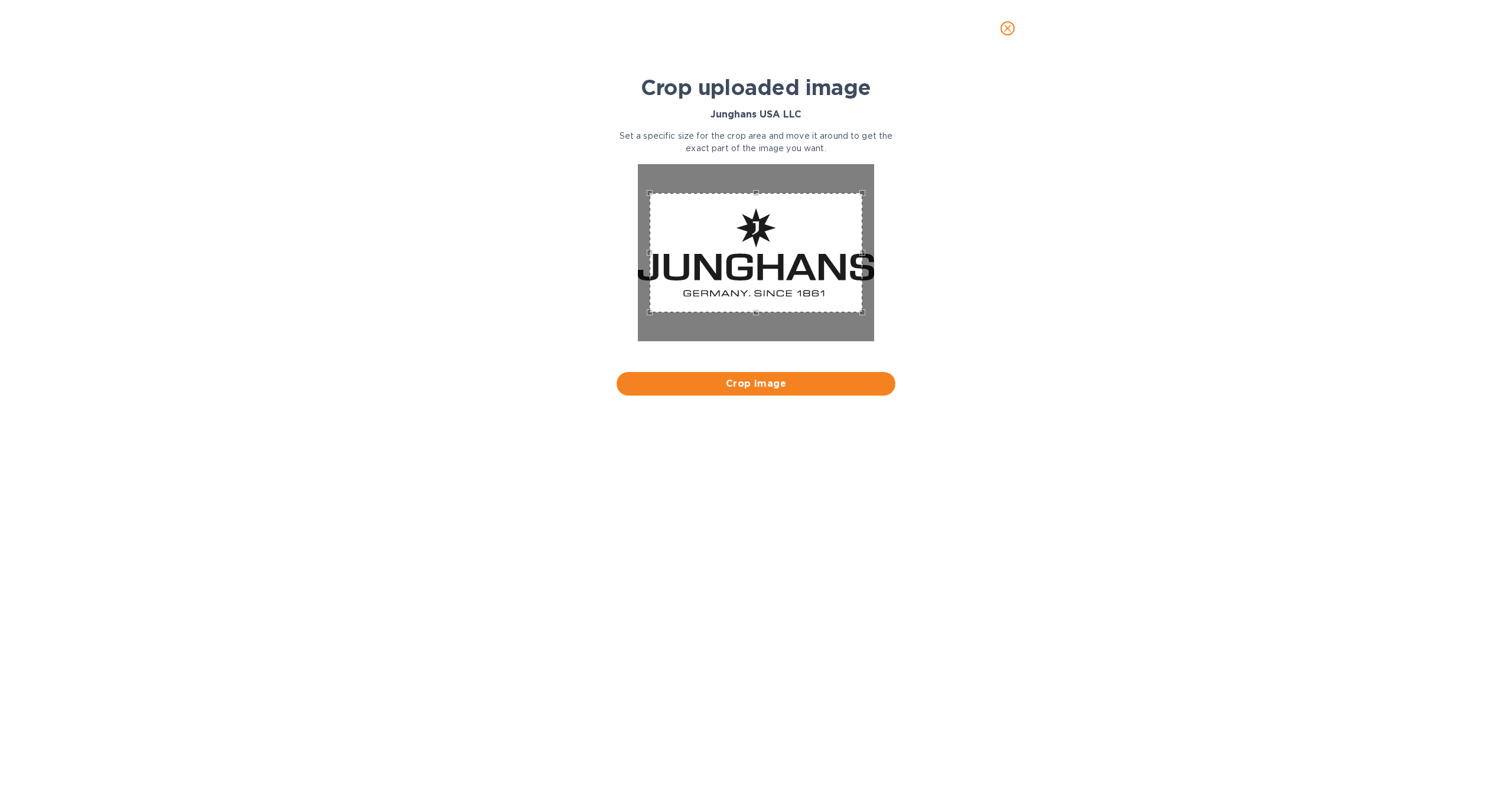
click at [1007, 27] on icon "close" at bounding box center [1007, 28] width 12 height 12
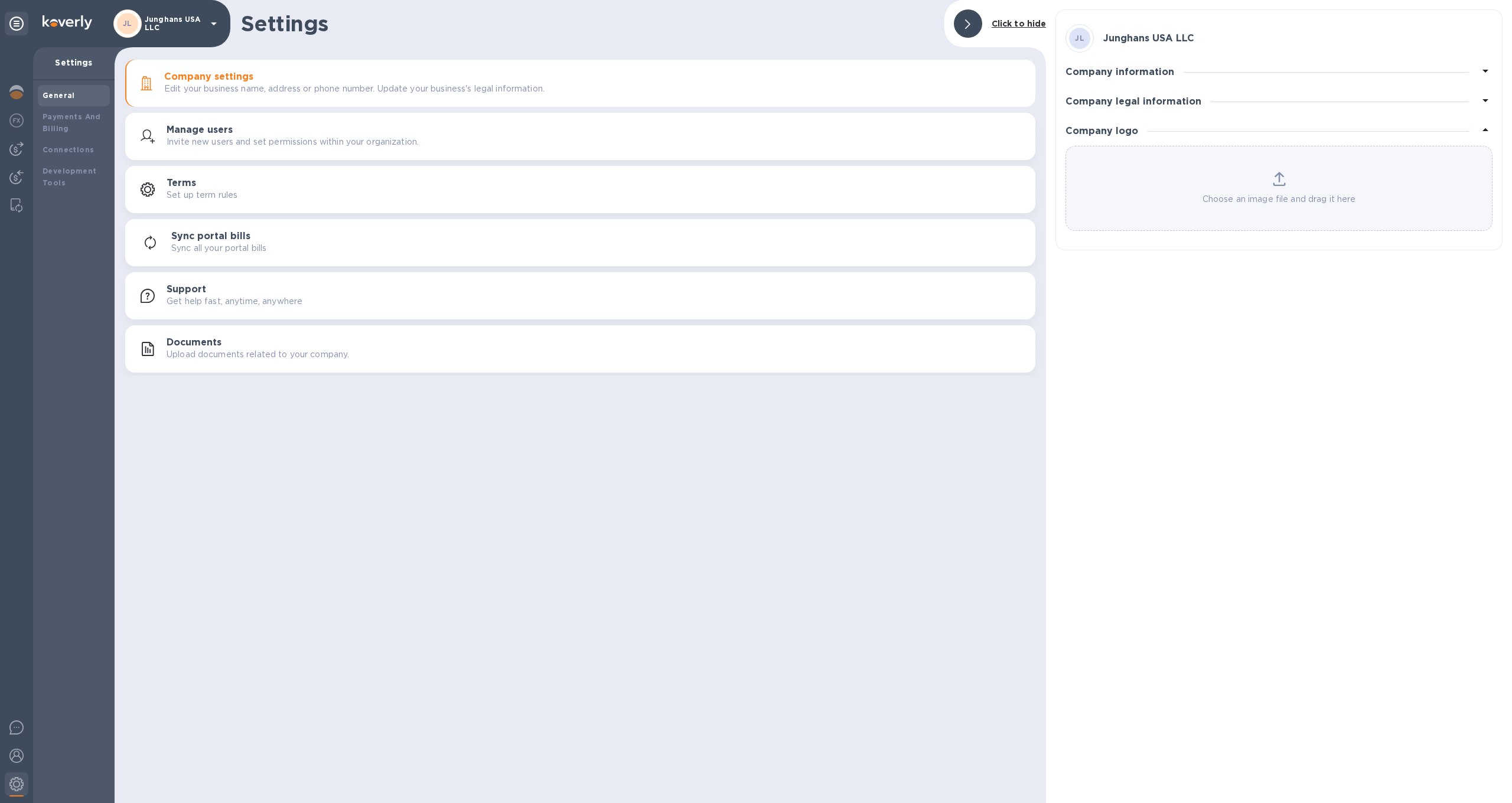
click at [1469, 130] on div at bounding box center [1481, 132] width 23 height 17
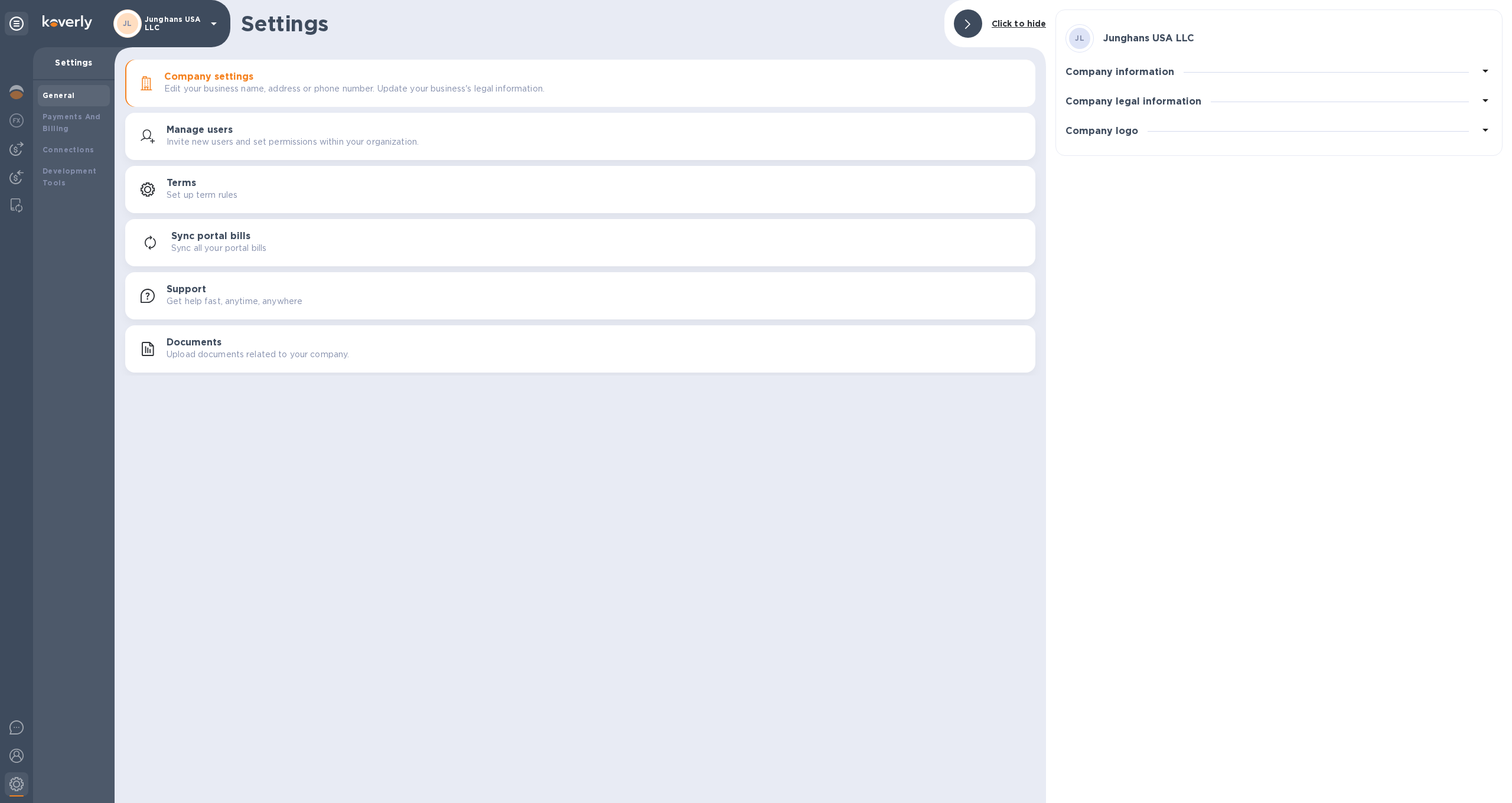
click at [1446, 131] on div at bounding box center [1307, 131] width 321 height 1
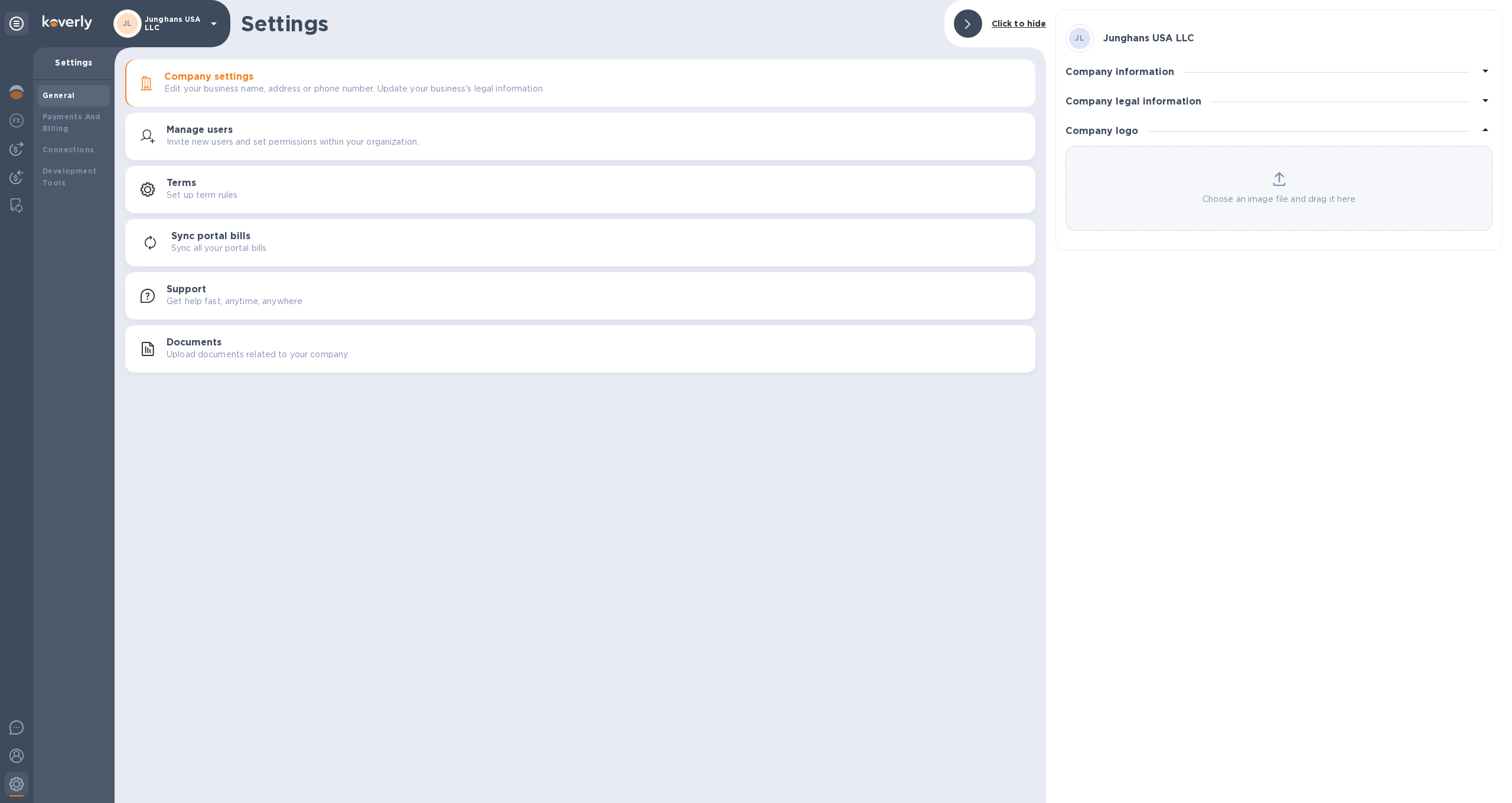
click at [1269, 184] on div "Choose an image file and drag it here" at bounding box center [1279, 189] width 426 height 34
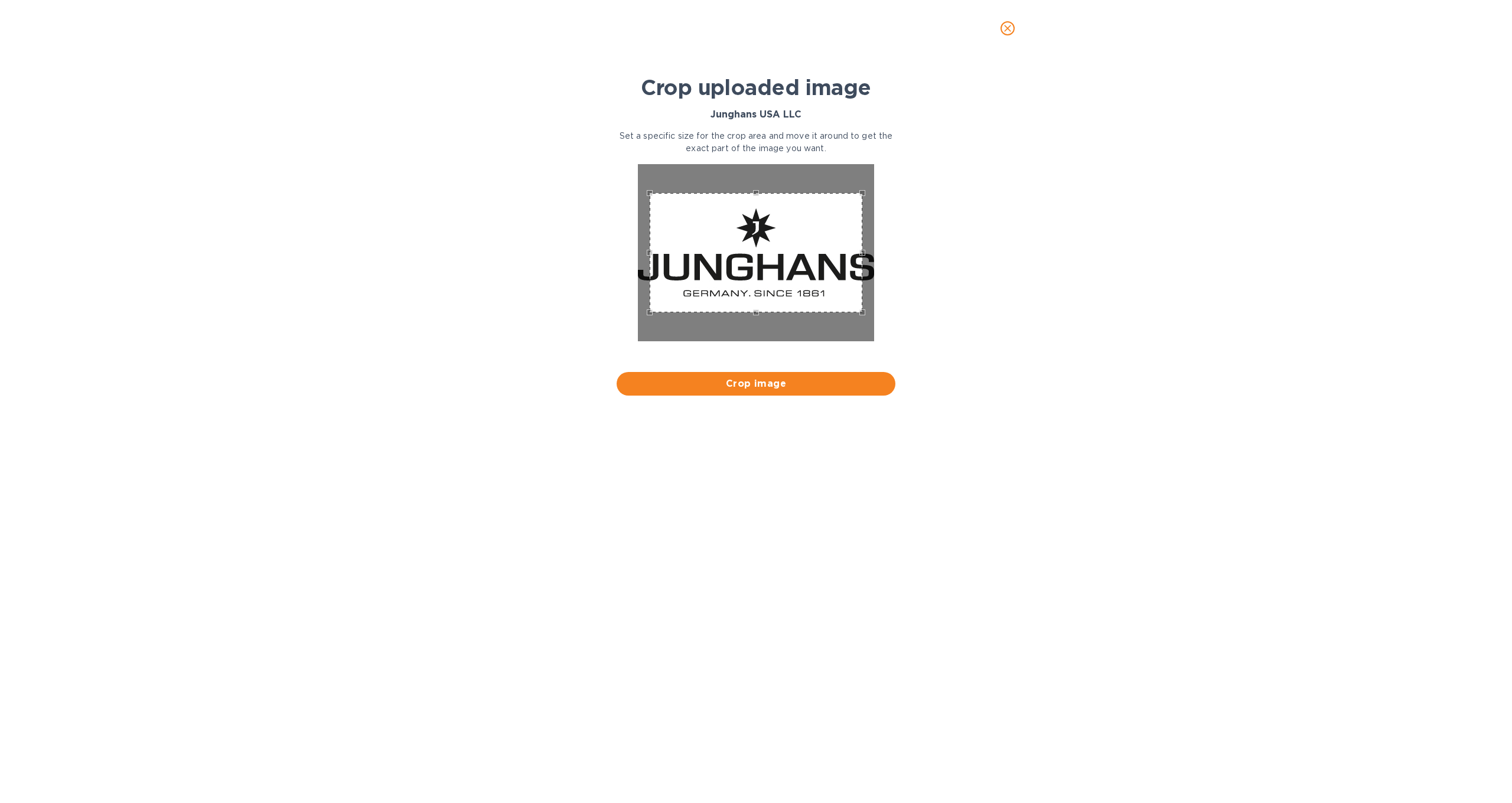
click at [1011, 31] on icon "close" at bounding box center [1007, 28] width 7 height 7
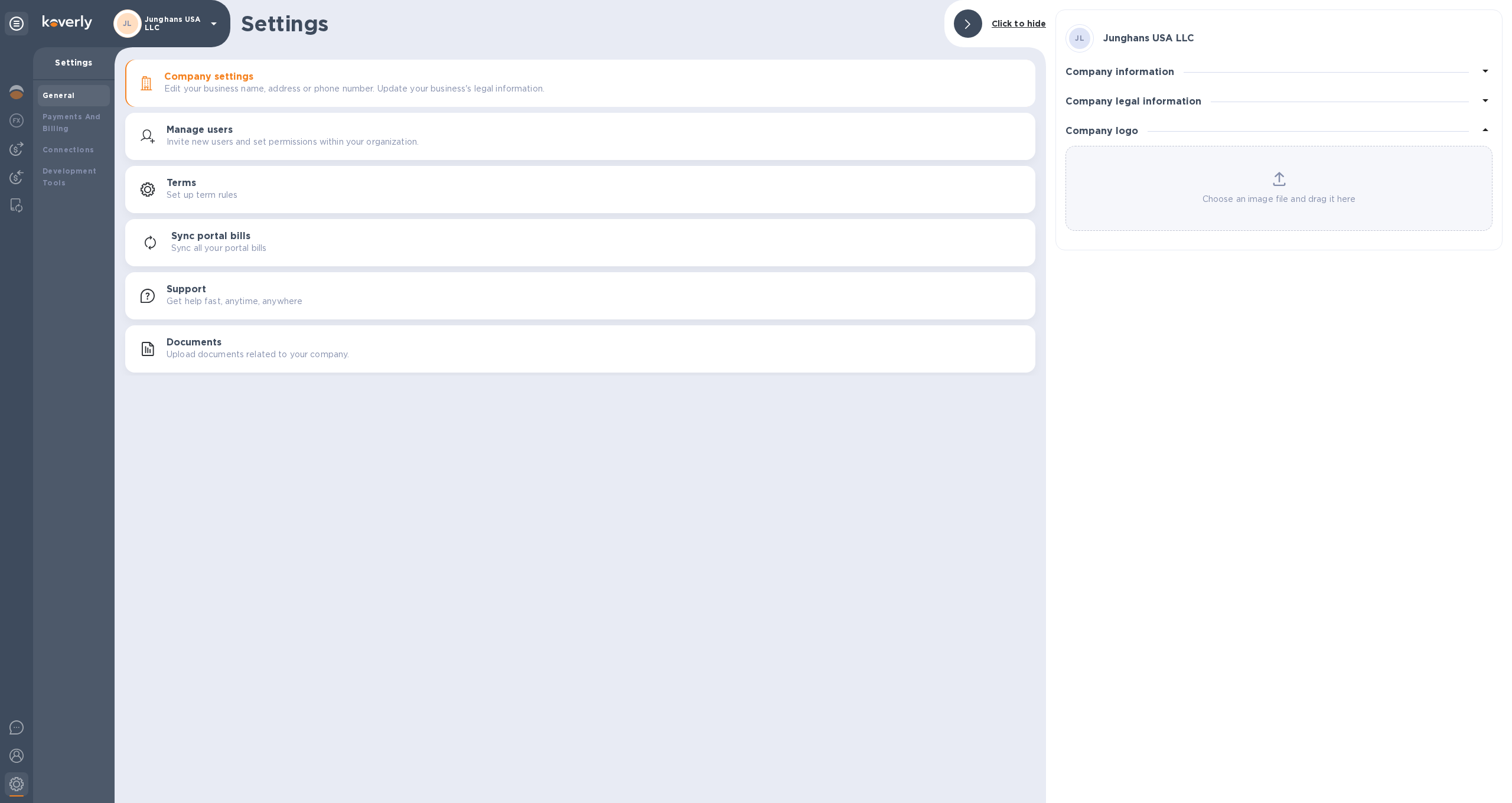
click at [1270, 190] on div "Choose an image file and drag it here" at bounding box center [1279, 189] width 426 height 34
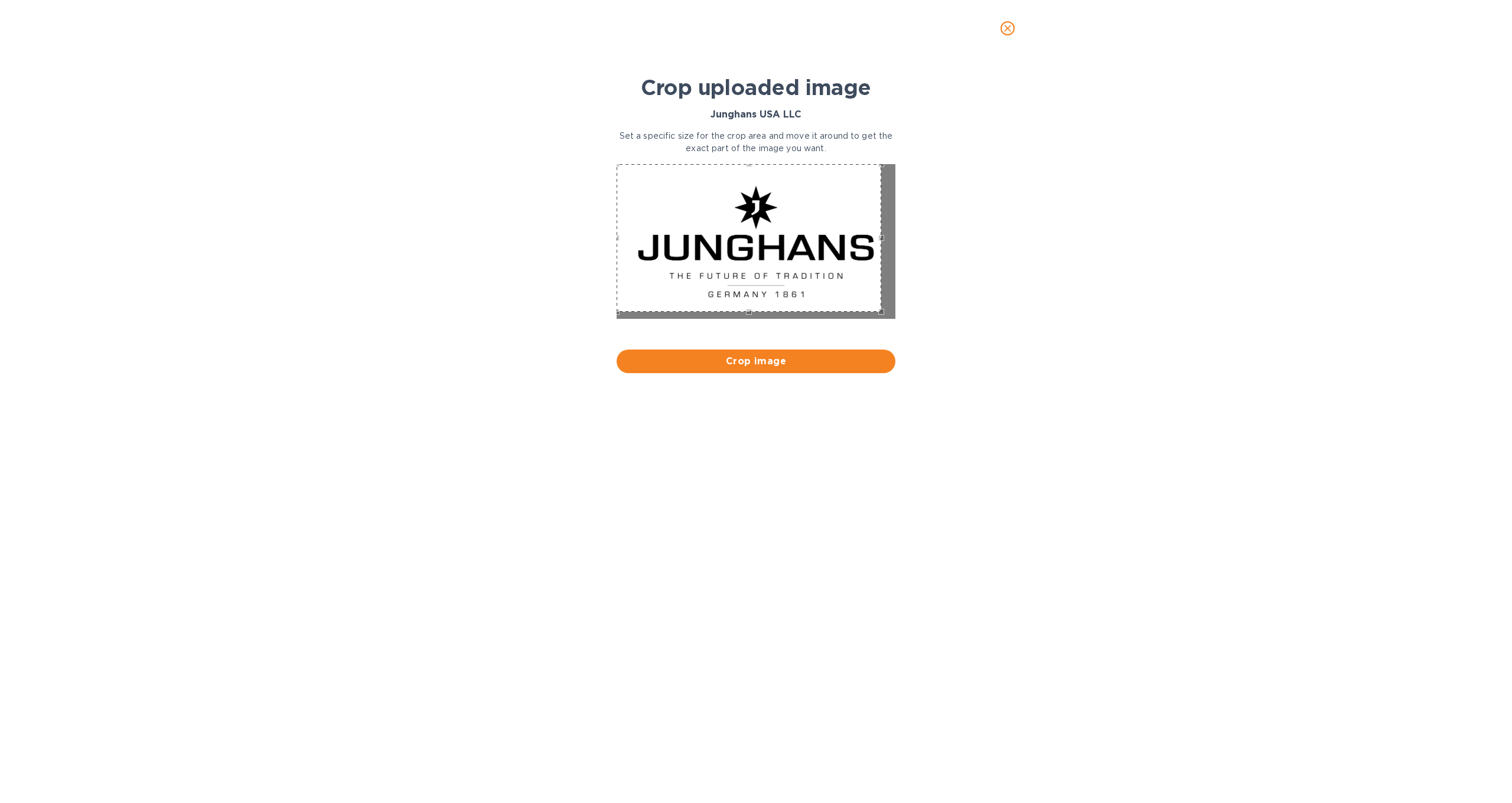
click at [617, 162] on div at bounding box center [756, 242] width 288 height 167
click at [896, 319] on div at bounding box center [756, 242] width 288 height 167
click at [897, 319] on div at bounding box center [756, 242] width 288 height 167
click at [1014, 360] on div "Crop uploaded image Junghans USA LLC Set a specific size for the crop area and …" at bounding box center [756, 423] width 1494 height 702
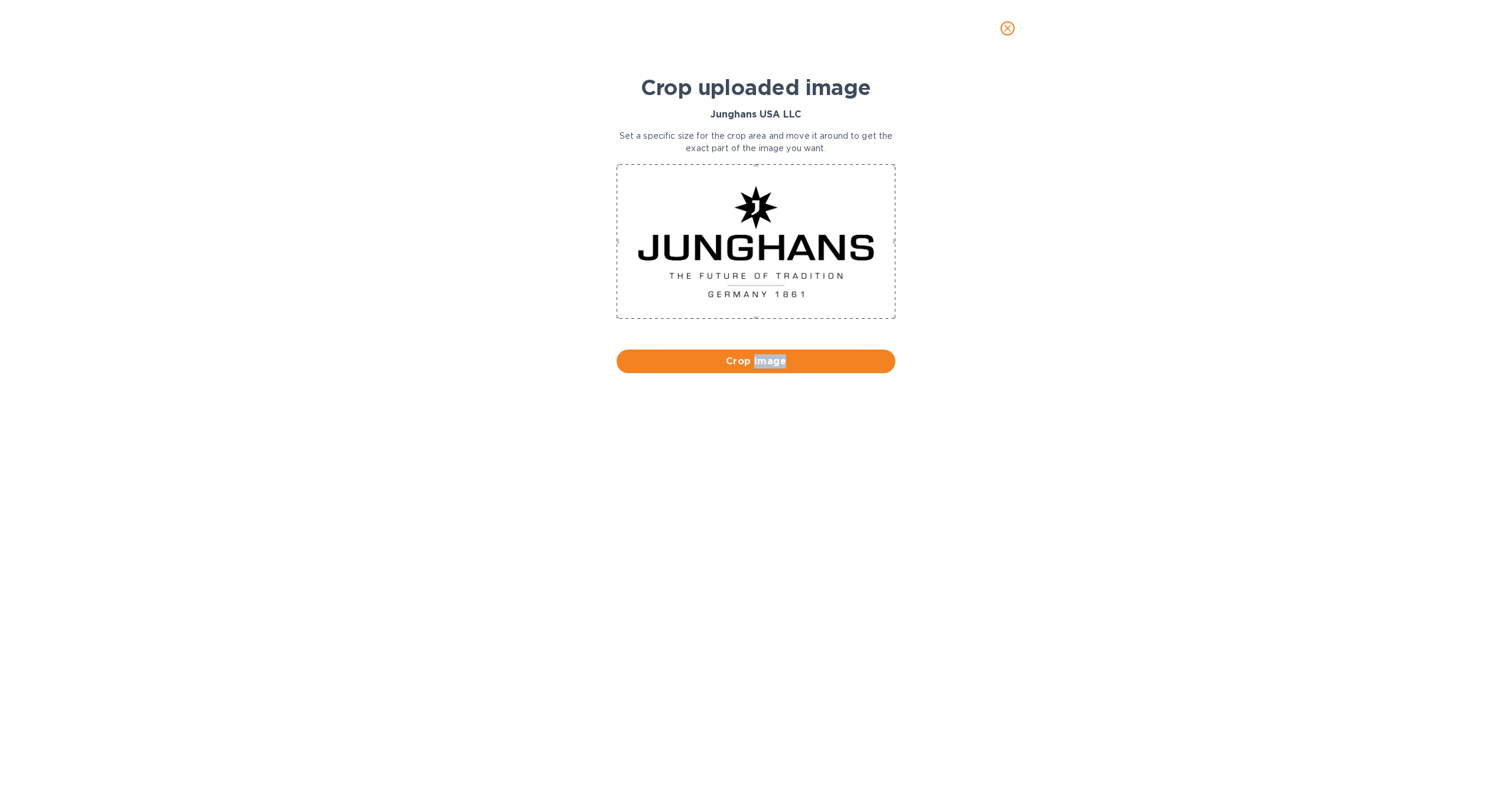
click at [824, 387] on div "Crop uploaded image Junghans USA LLC Set a specific size for the crop area and …" at bounding box center [756, 423] width 1494 height 702
drag, startPoint x: 801, startPoint y: 360, endPoint x: 816, endPoint y: 360, distance: 15.0
click at [801, 360] on span "Crop image" at bounding box center [756, 361] width 260 height 14
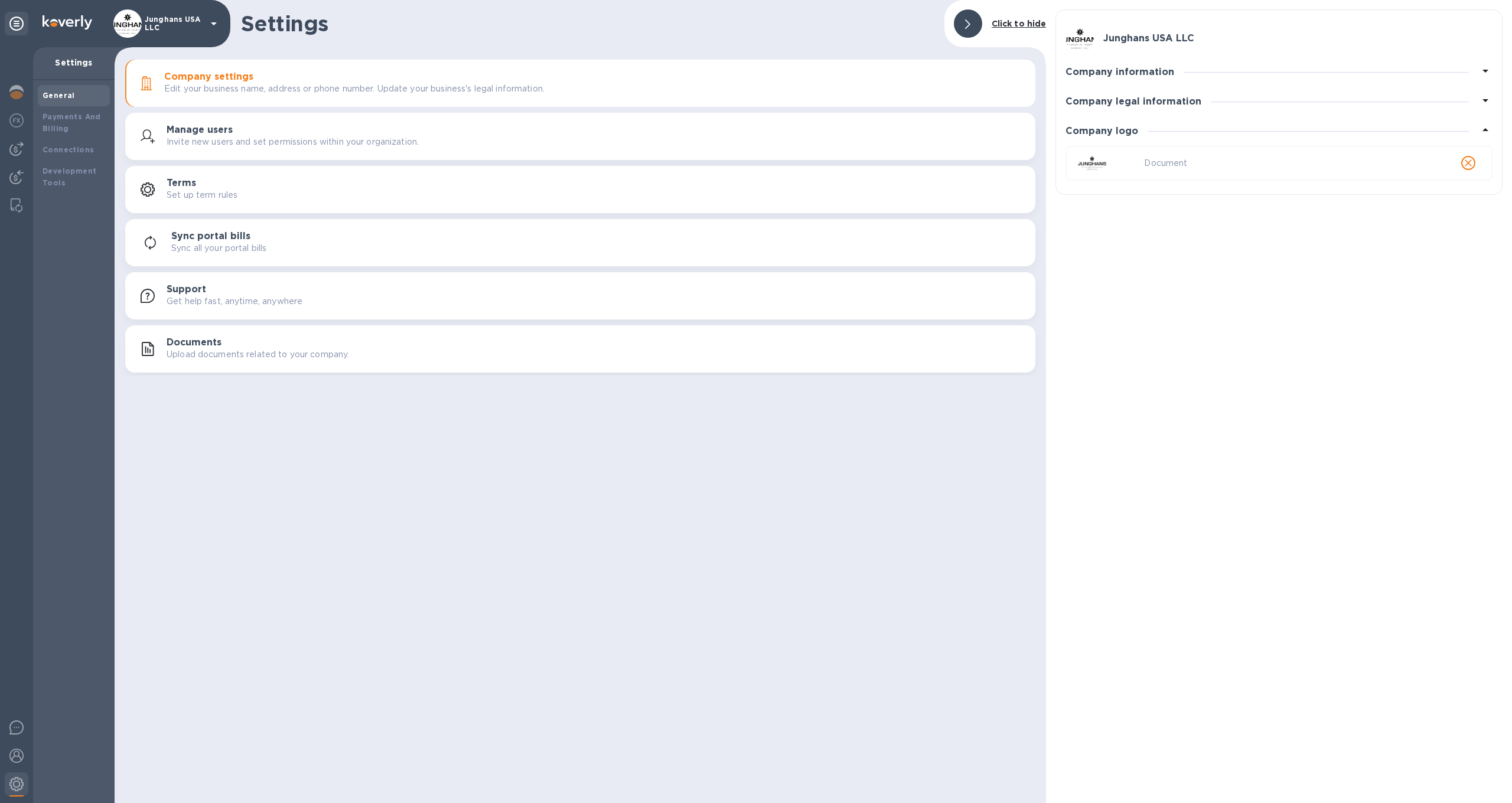
click at [1137, 70] on h3 "Company information" at bounding box center [1120, 72] width 109 height 11
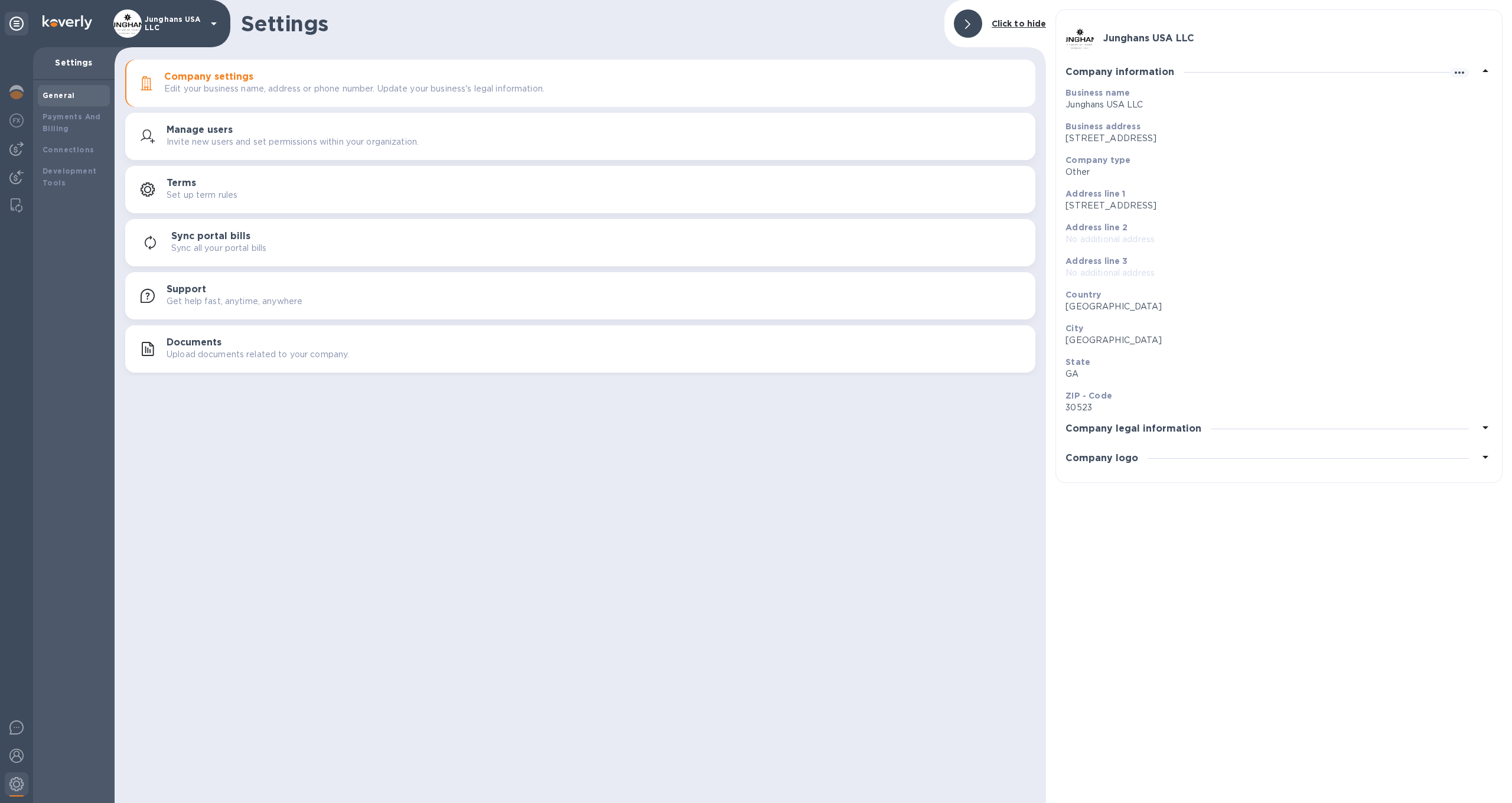
click at [1139, 69] on h3 "Company information" at bounding box center [1120, 72] width 109 height 11
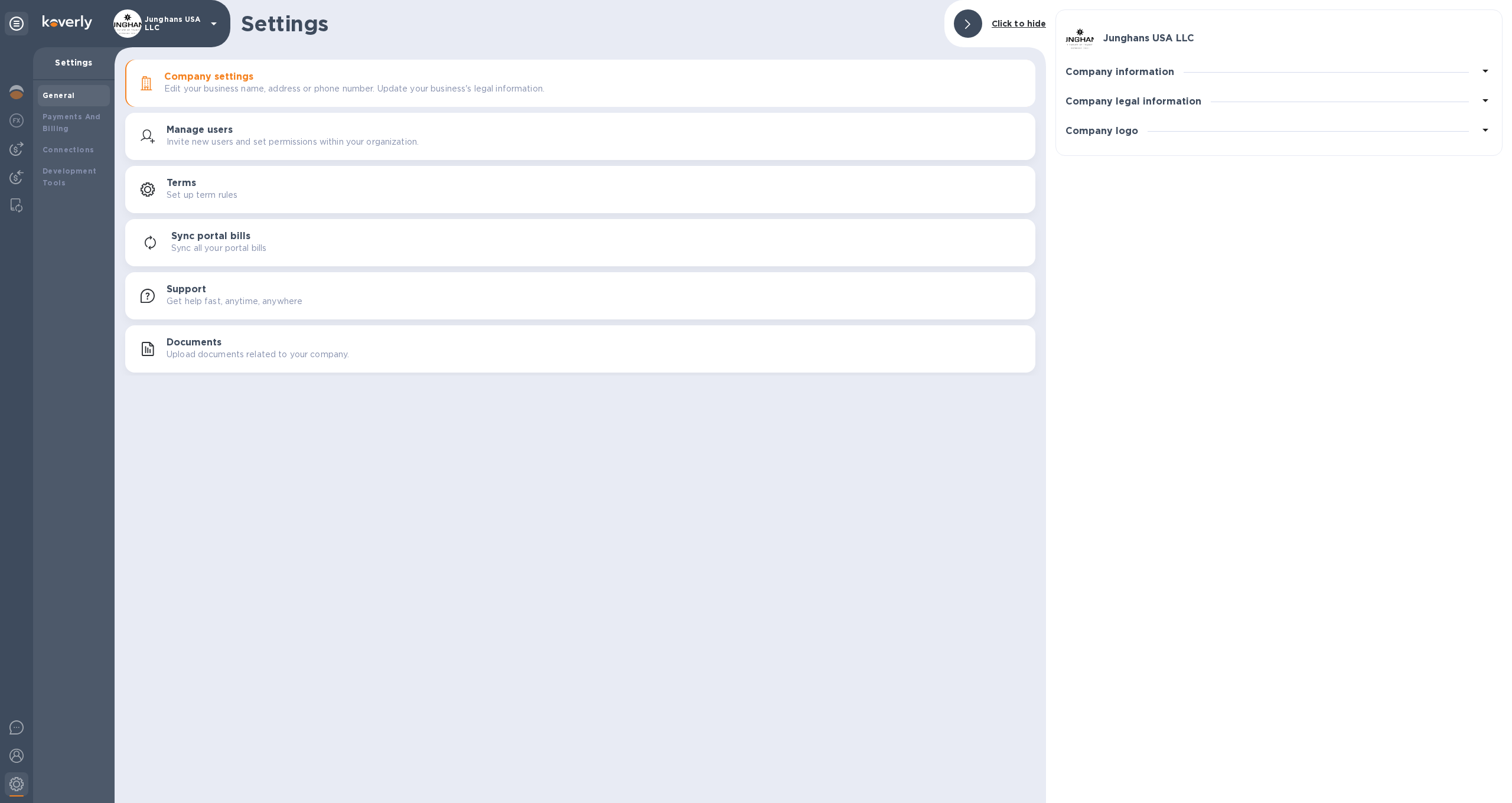
click at [1179, 31] on div "Junghans USA LLC" at bounding box center [1279, 39] width 427 height 28
click at [1487, 70] on icon at bounding box center [1485, 71] width 6 height 3
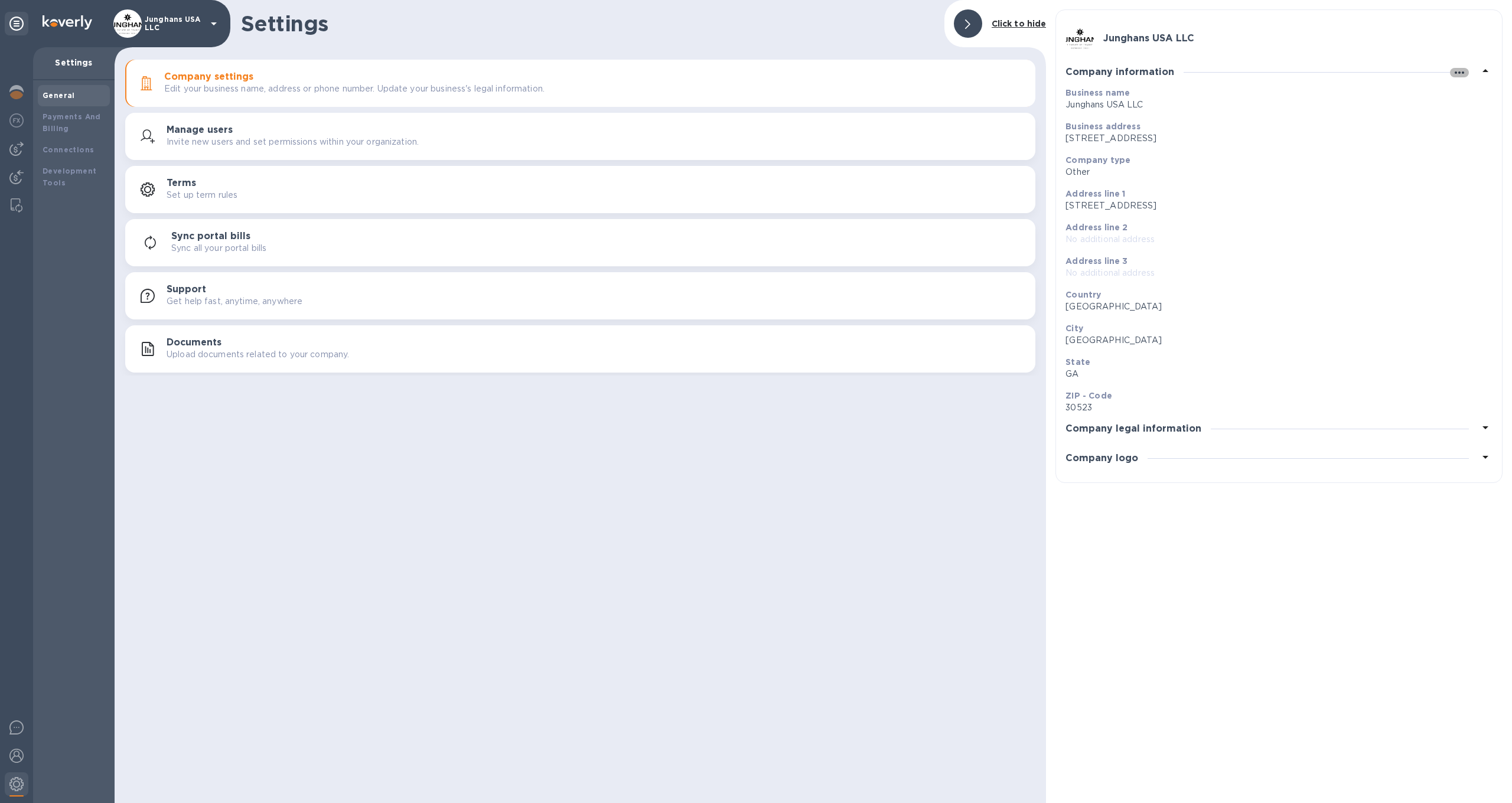
click at [1460, 70] on icon "button" at bounding box center [1459, 72] width 14 height 14
click at [1473, 97] on p "Edit" at bounding box center [1473, 97] width 18 height 12
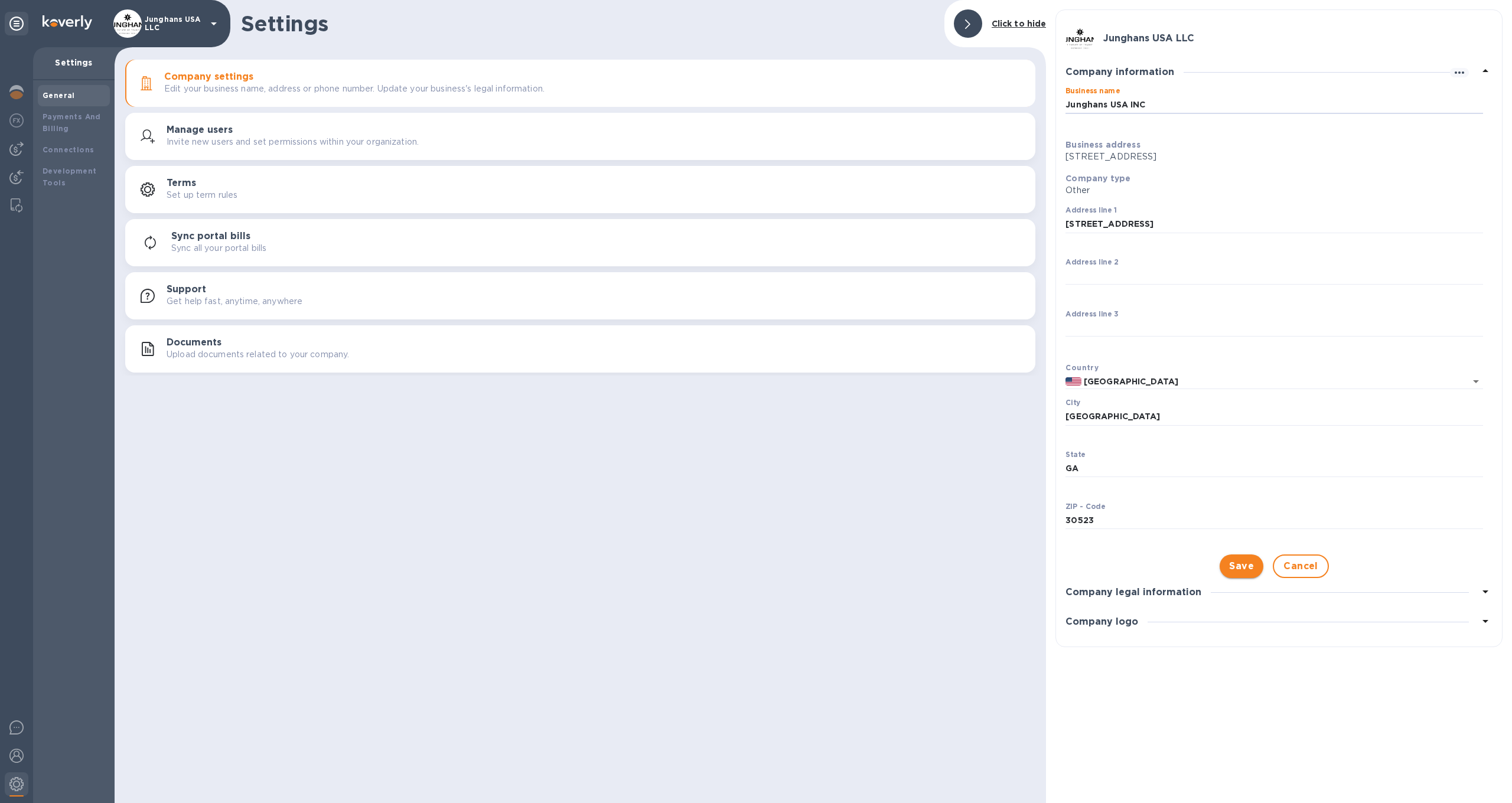
type input "Junghans USA INC"
click at [1242, 560] on span "Save" at bounding box center [1242, 566] width 25 height 14
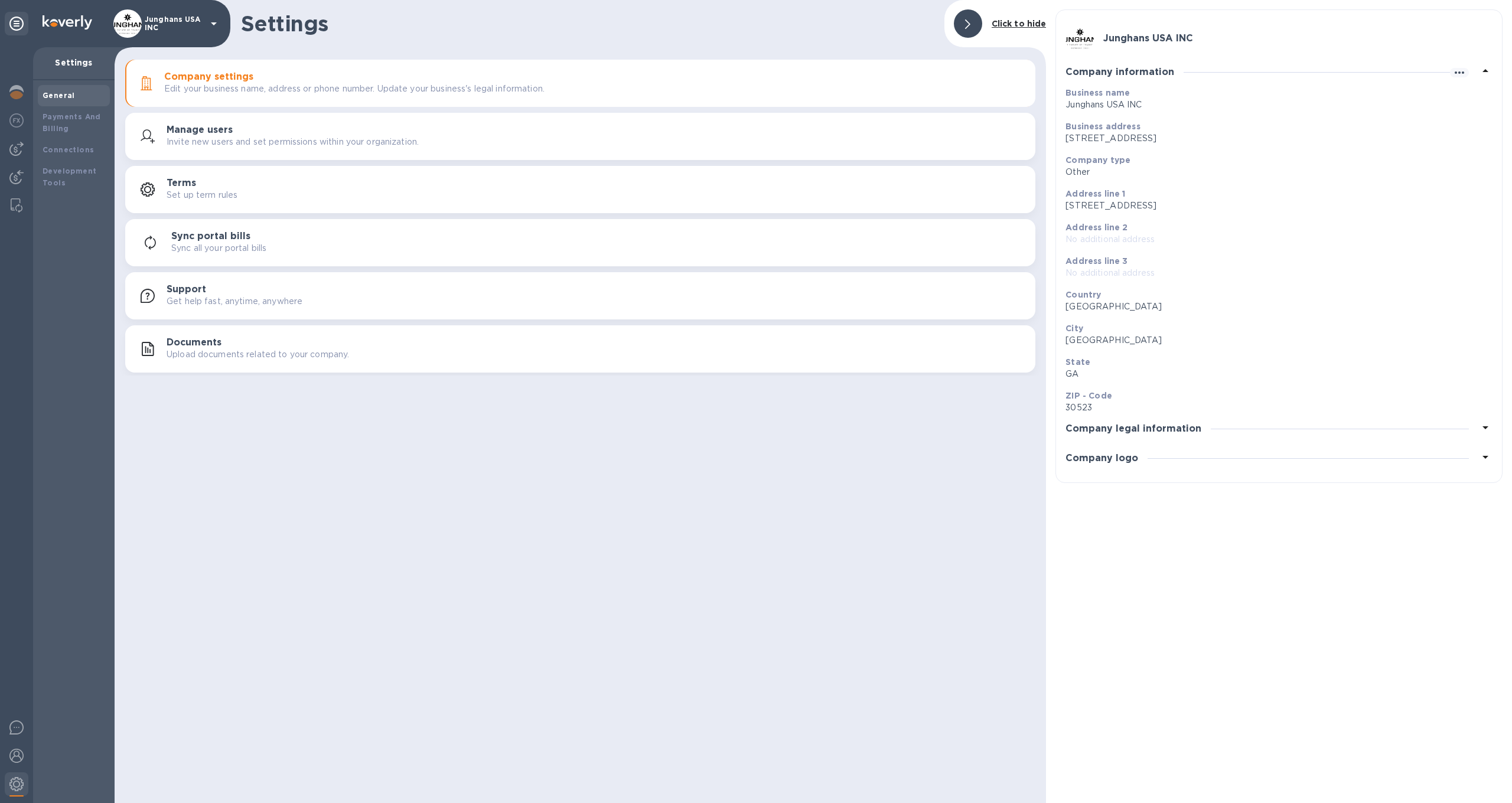
click at [1172, 429] on h3 "Company legal information" at bounding box center [1133, 428] width 136 height 11
click at [1489, 97] on icon at bounding box center [1485, 100] width 14 height 14
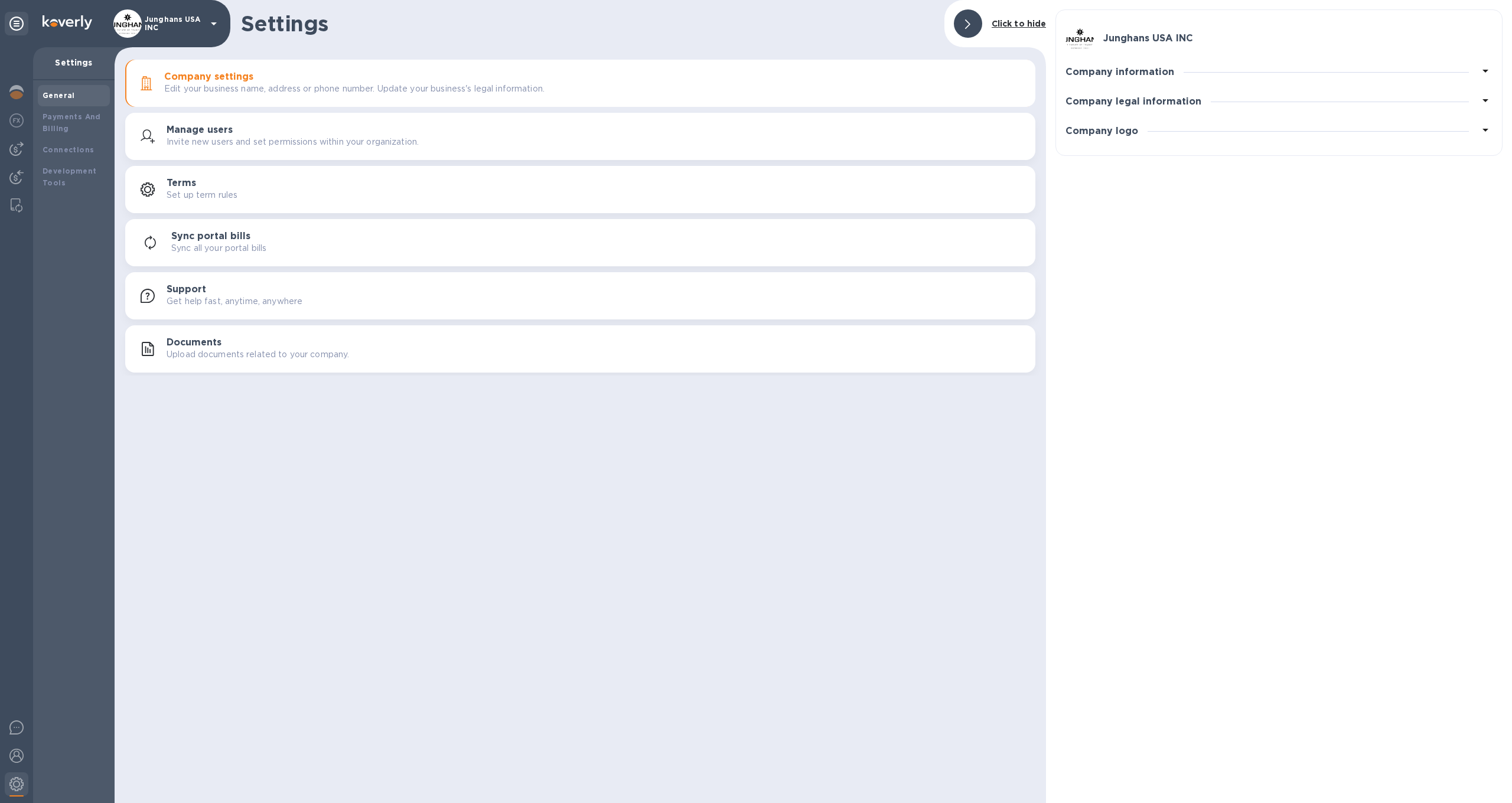
click at [219, 185] on div "Terms Set up term rules" at bounding box center [596, 189] width 859 height 23
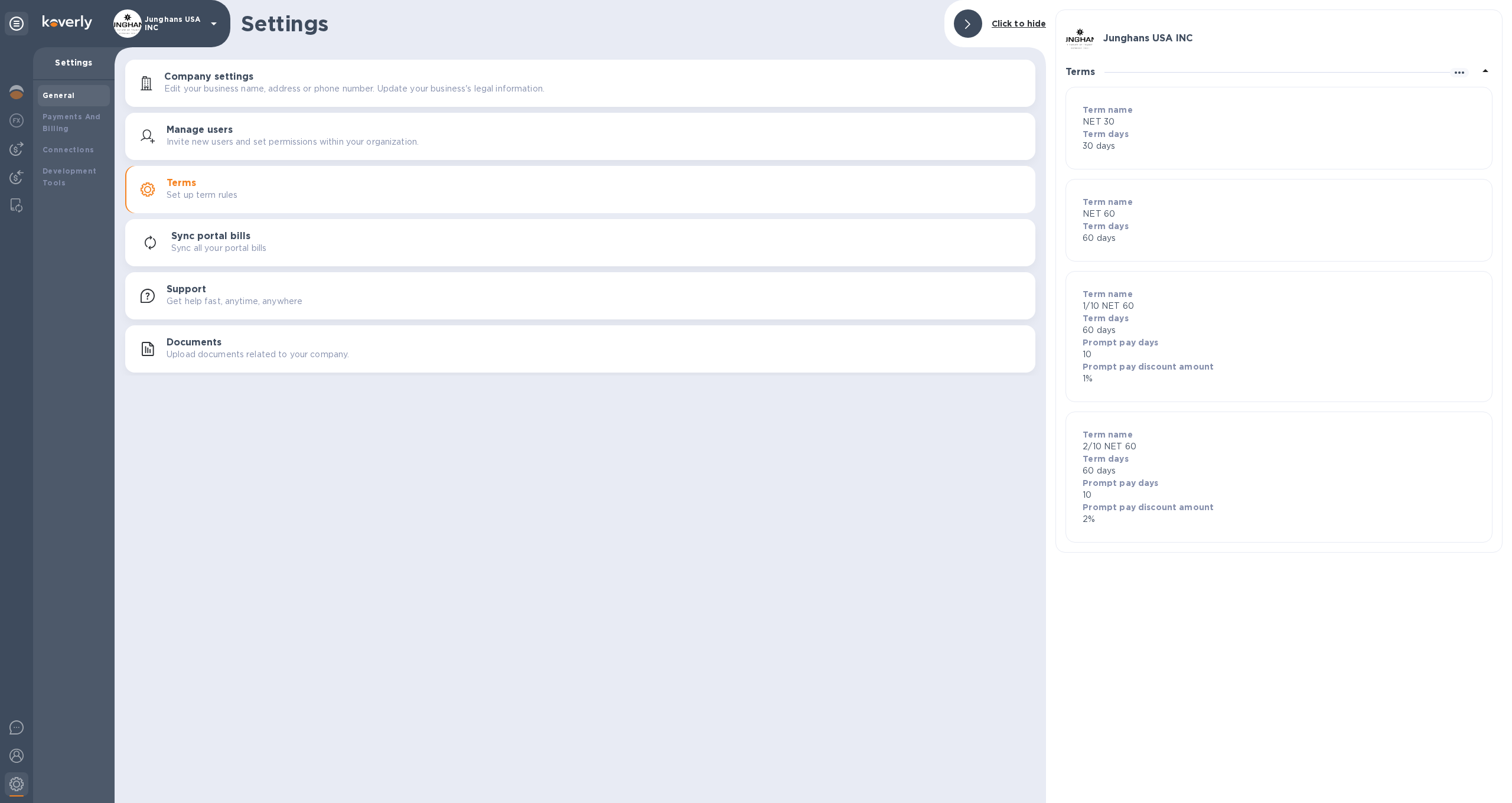
click at [970, 21] on div at bounding box center [968, 23] width 28 height 28
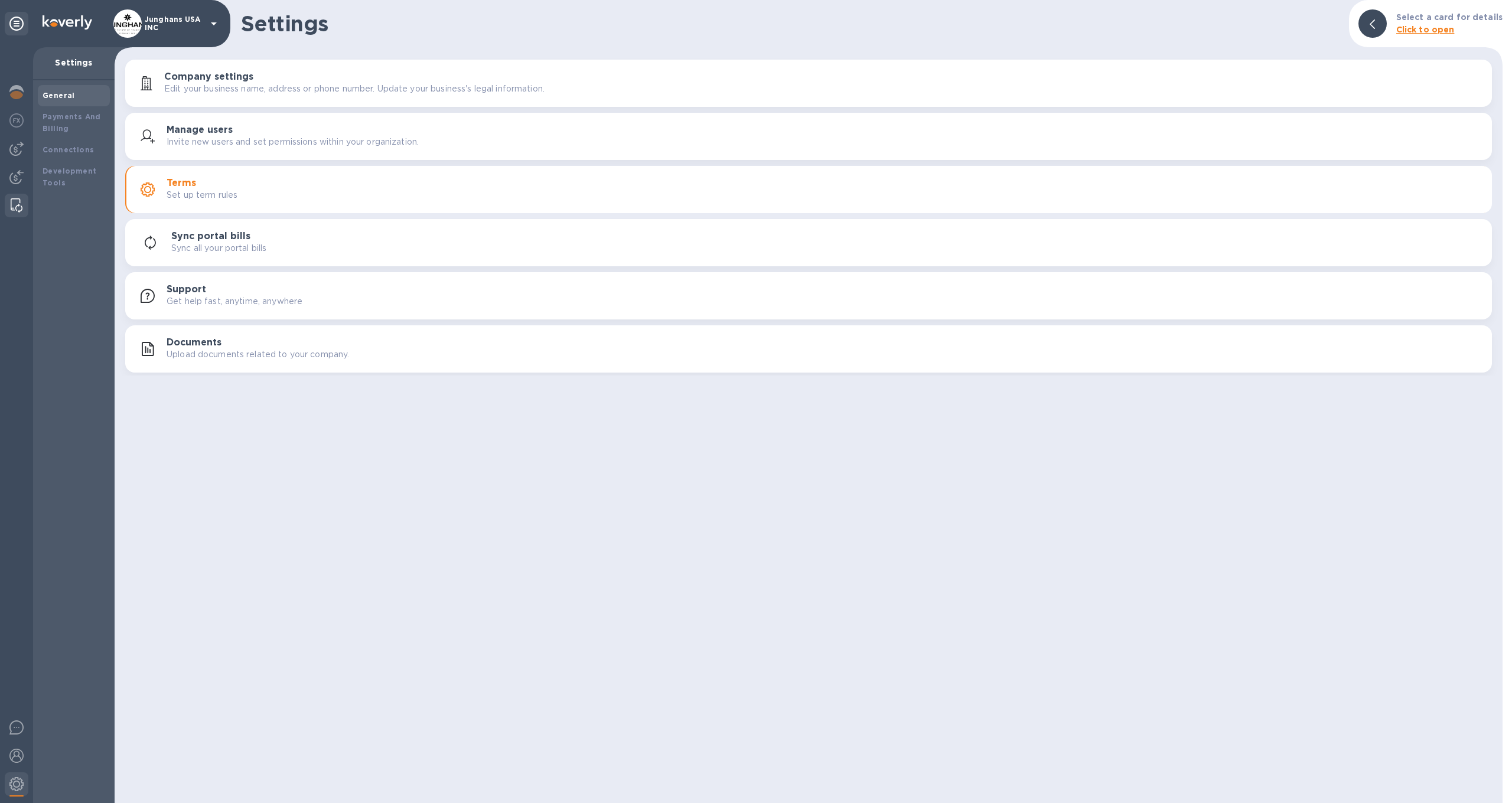
click at [13, 203] on img at bounding box center [17, 205] width 12 height 14
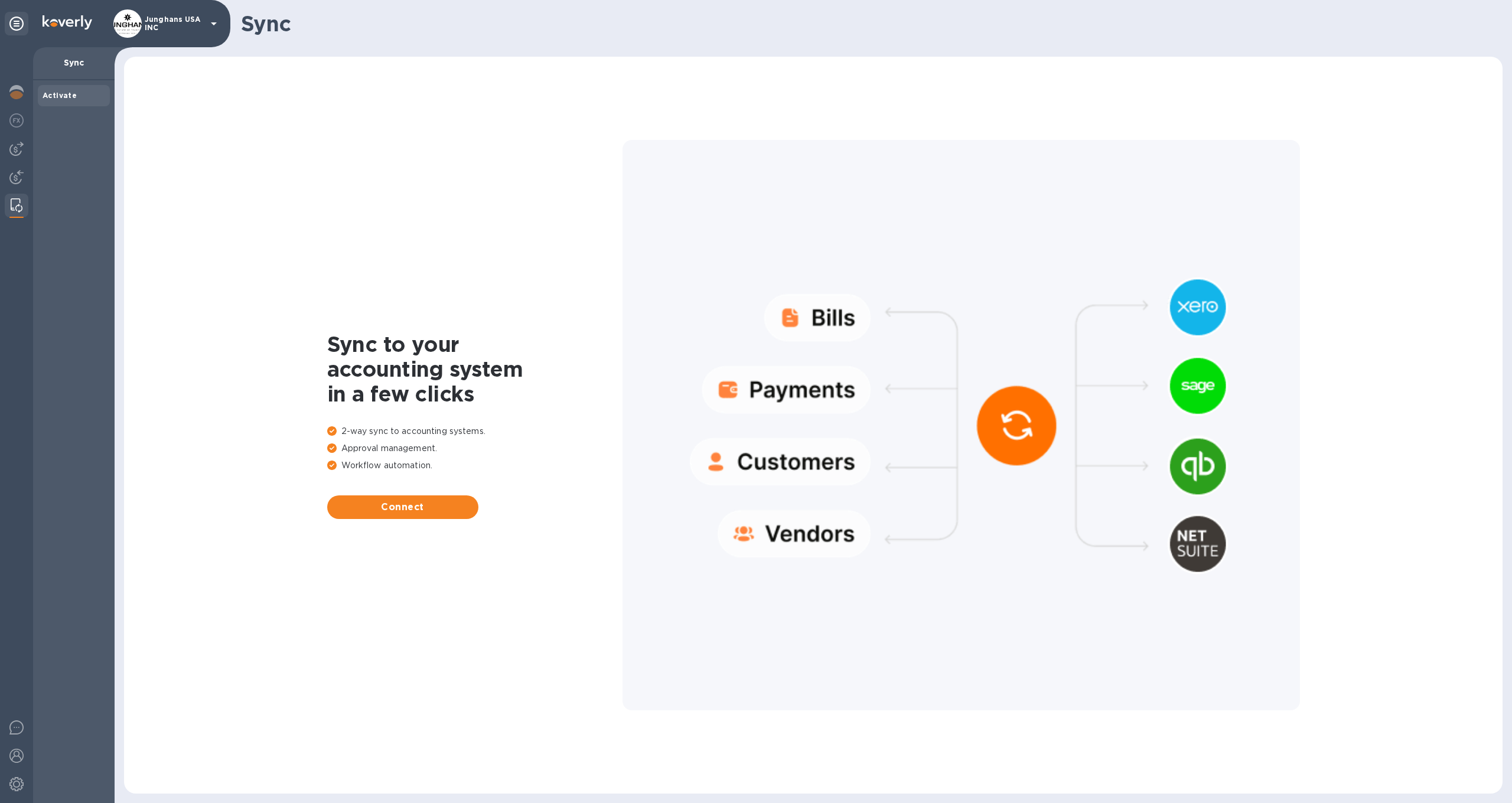
click at [1204, 468] on div at bounding box center [961, 425] width 677 height 571
click at [425, 503] on span "Connect" at bounding box center [403, 507] width 132 height 14
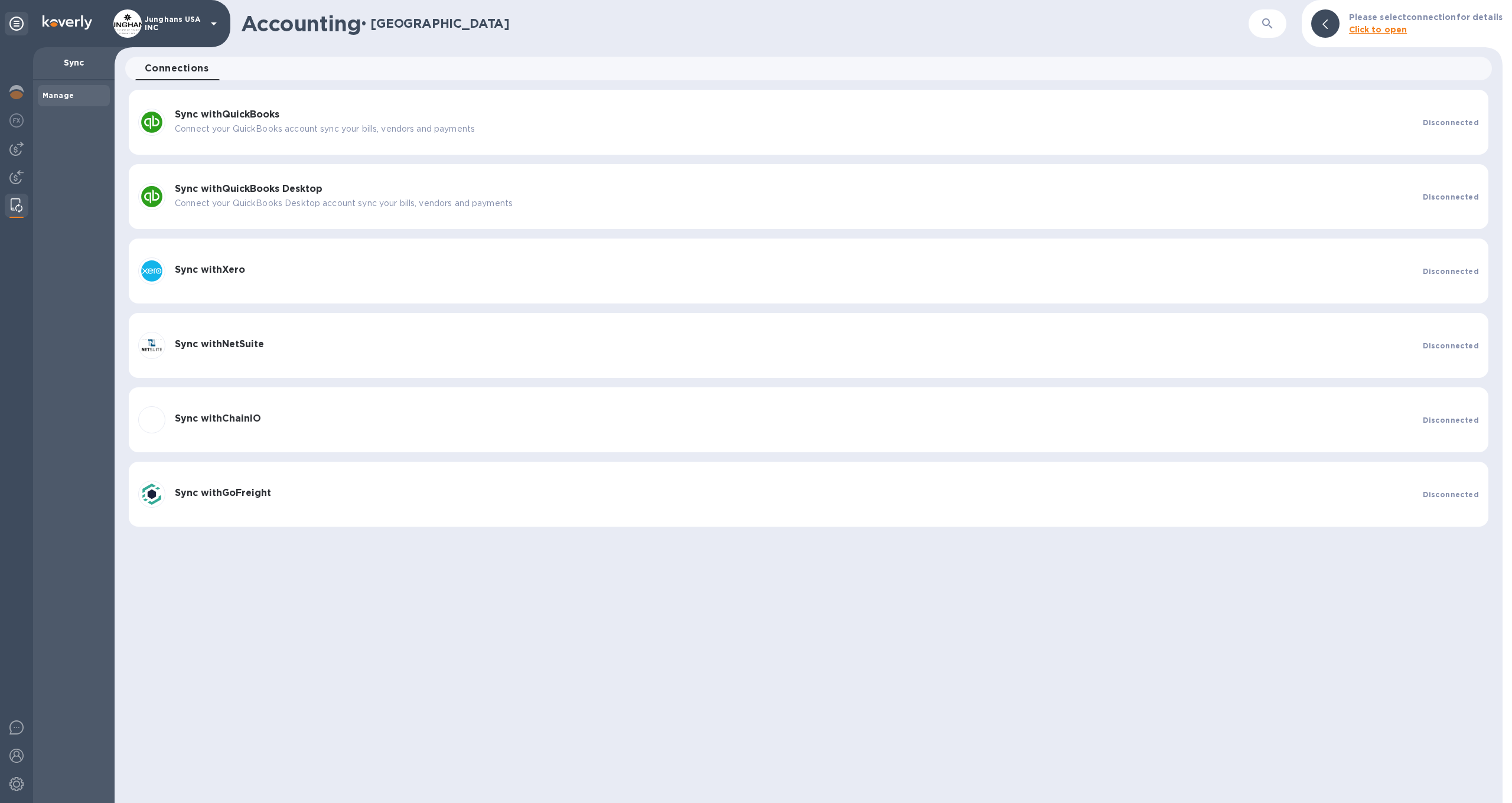
click at [253, 111] on b "Sync with QuickBooks" at bounding box center [227, 114] width 105 height 11
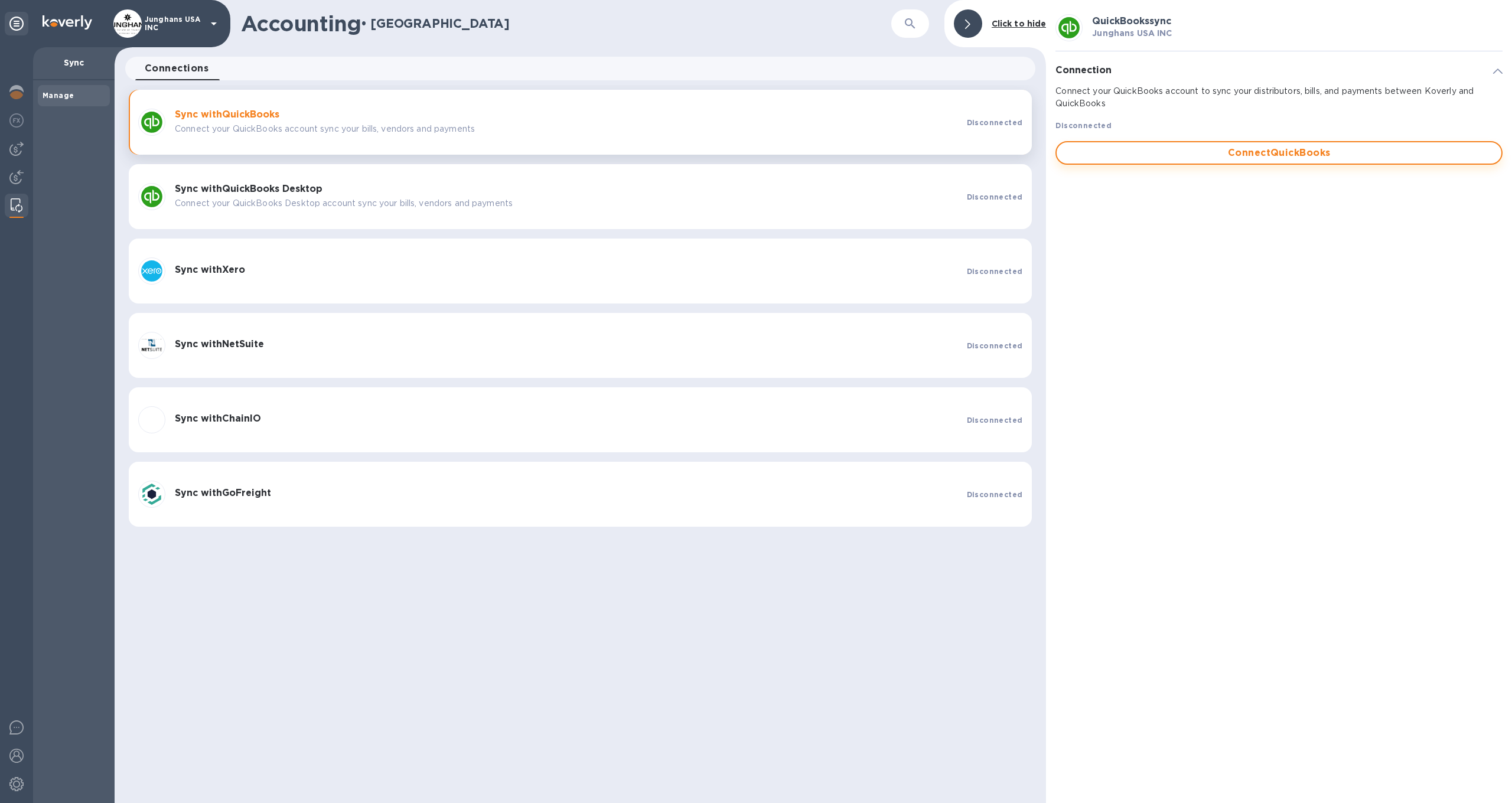
click at [1321, 153] on span "Connect QuickBooks" at bounding box center [1279, 153] width 426 height 14
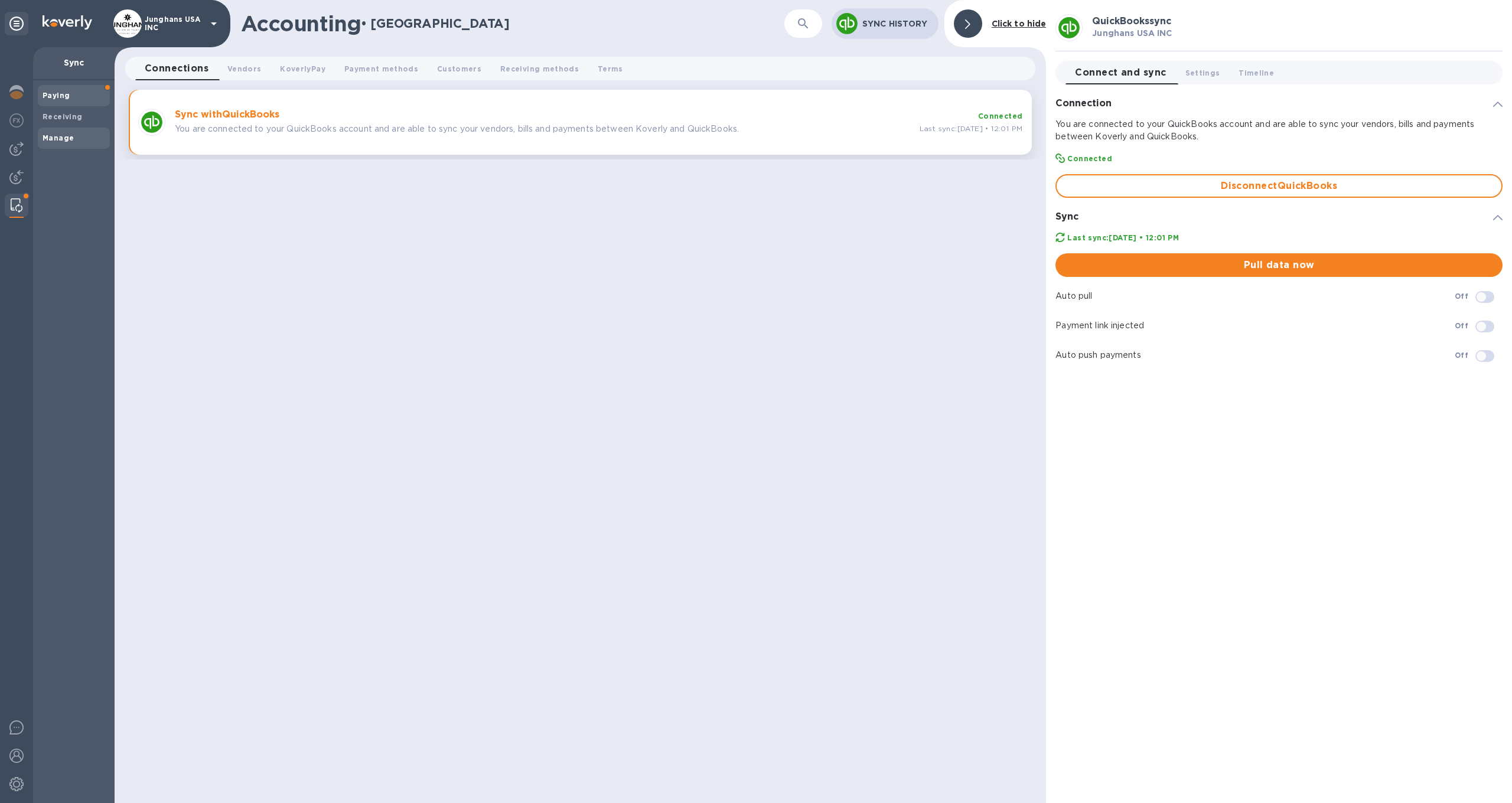
click at [70, 92] on span "Paying" at bounding box center [74, 96] width 63 height 12
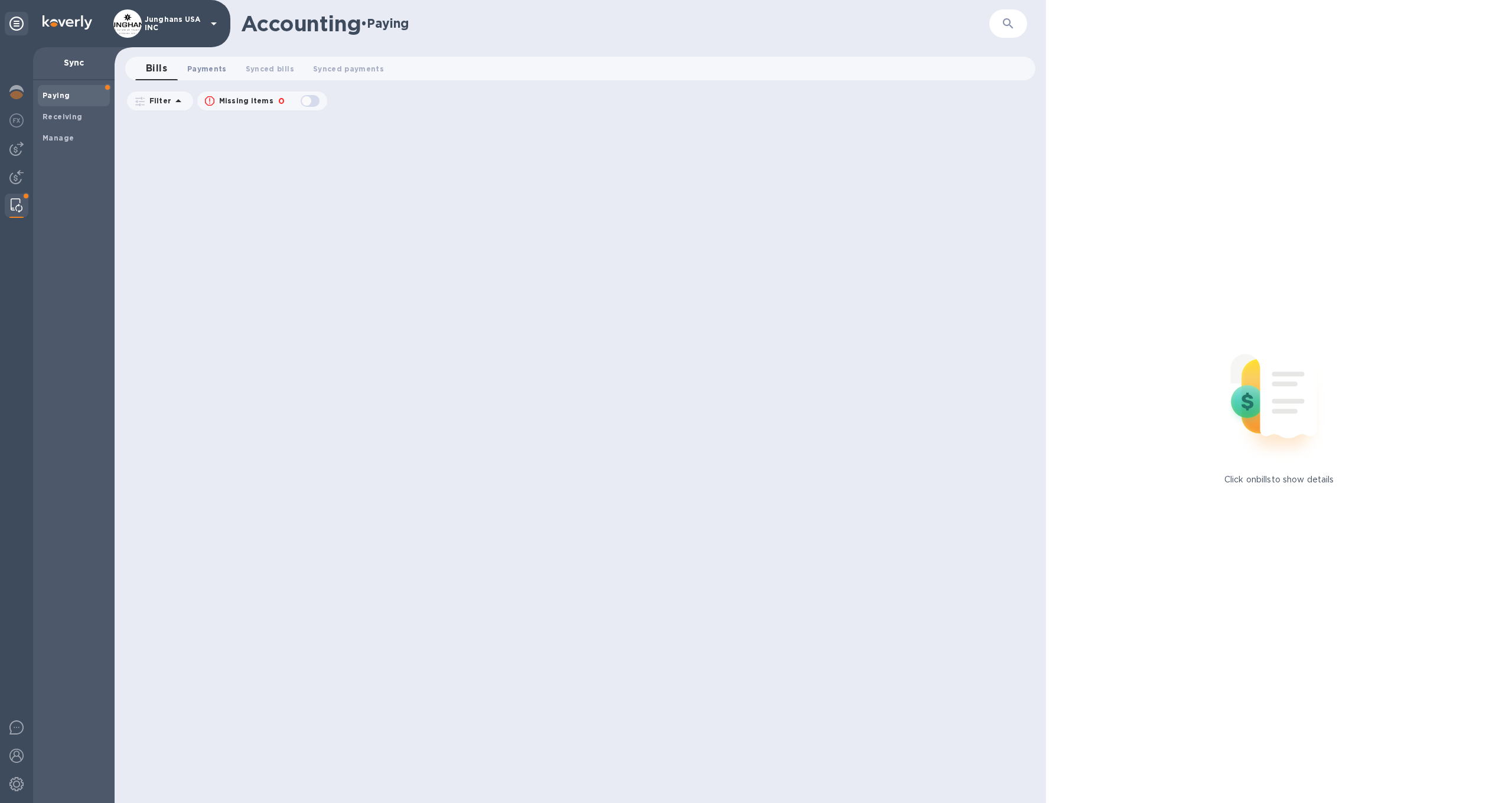
click at [208, 67] on span "Payments 0" at bounding box center [206, 69] width 39 height 13
click at [159, 67] on span "Bills 0" at bounding box center [156, 69] width 18 height 13
click at [264, 67] on span "Synced bills 0" at bounding box center [270, 69] width 49 height 13
click at [345, 68] on span "Synced payments 0" at bounding box center [361, 69] width 71 height 13
click at [68, 136] on b "Manage" at bounding box center [58, 137] width 31 height 9
